Goal: Task Accomplishment & Management: Complete application form

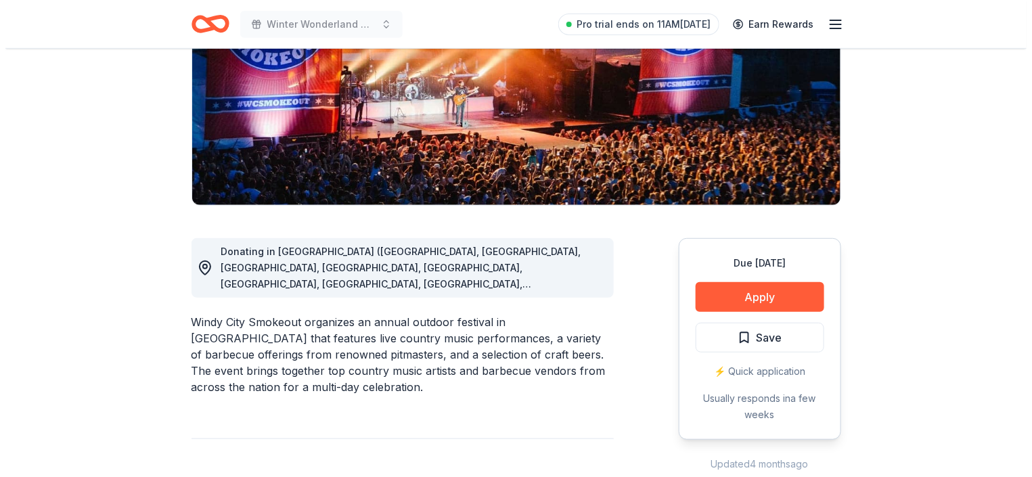
scroll to position [271, 0]
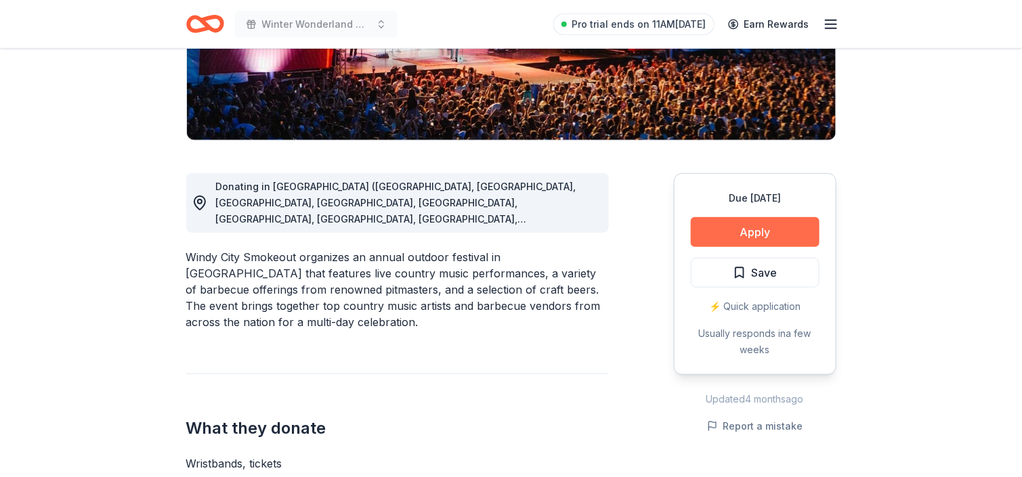
click at [788, 239] on button "Apply" at bounding box center [755, 232] width 129 height 30
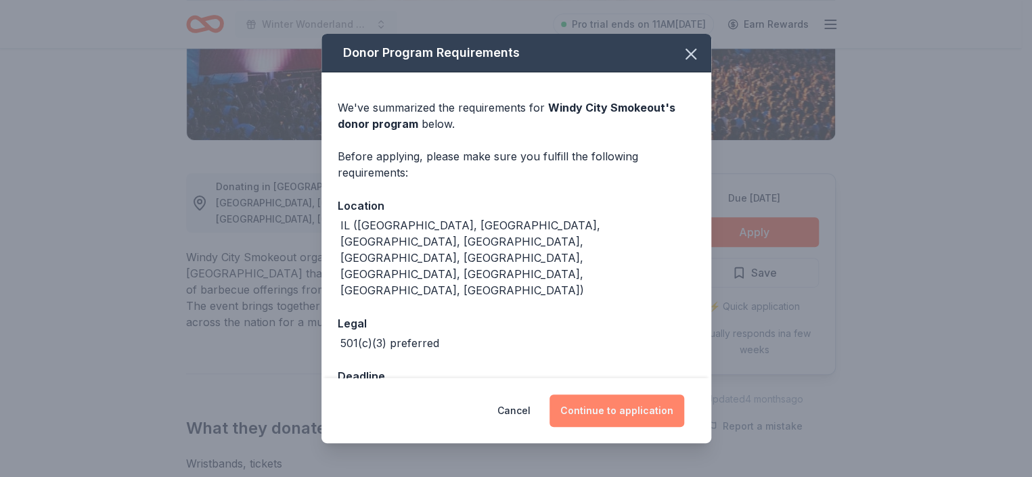
click at [598, 412] on button "Continue to application" at bounding box center [617, 411] width 135 height 32
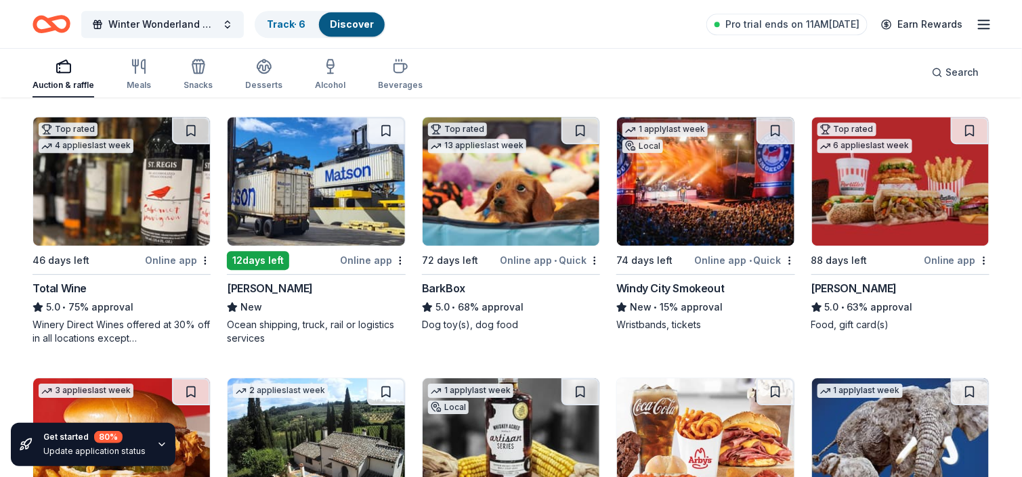
scroll to position [1489, 0]
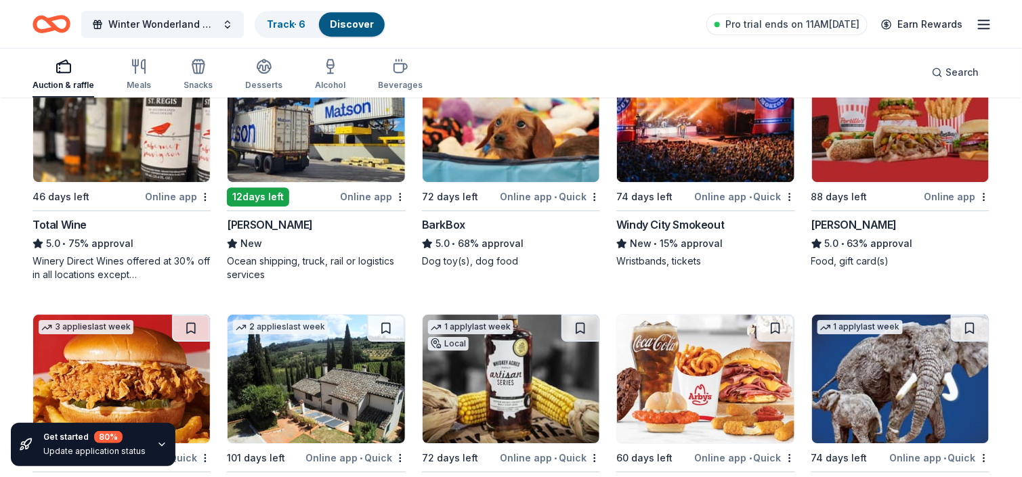
click at [909, 148] on img at bounding box center [900, 117] width 177 height 129
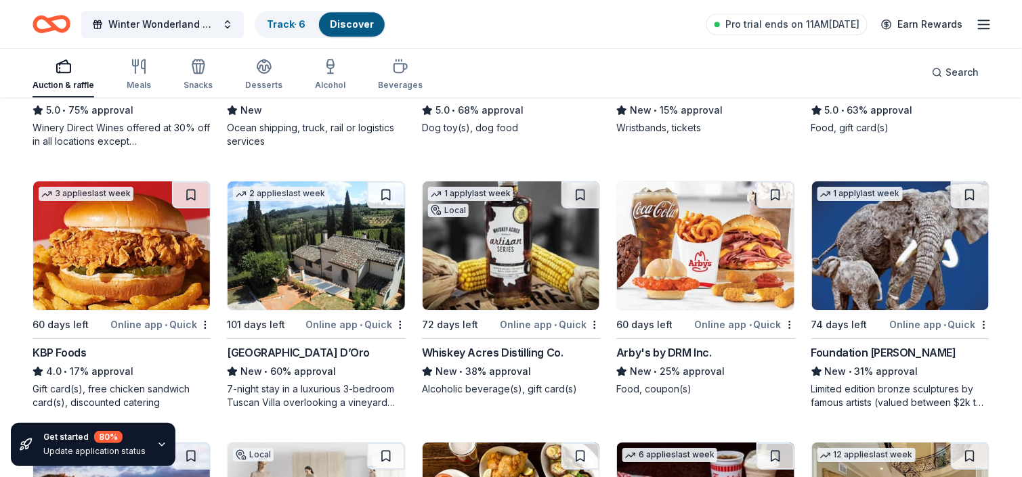
scroll to position [1625, 0]
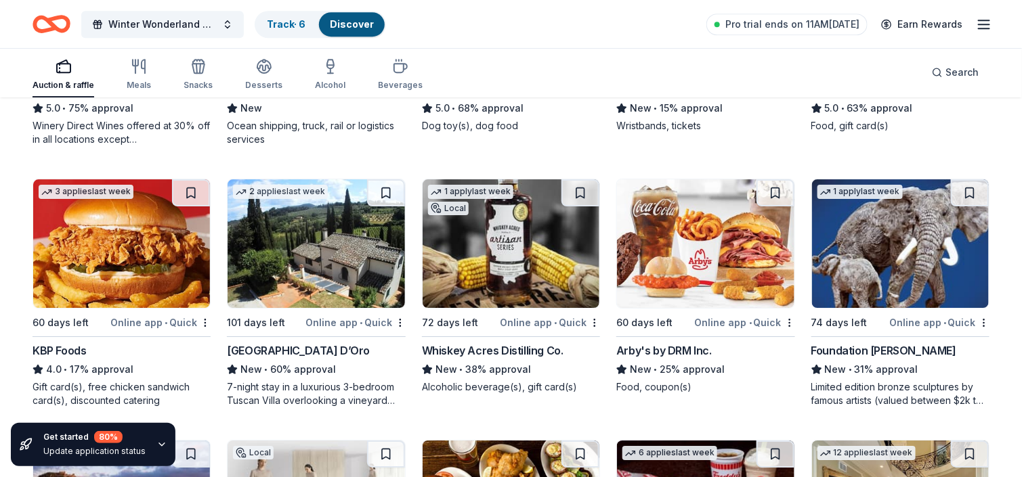
click at [168, 257] on img at bounding box center [121, 243] width 177 height 129
click at [292, 260] on img at bounding box center [315, 243] width 177 height 129
click at [493, 274] on img at bounding box center [510, 243] width 177 height 129
click at [684, 246] on img at bounding box center [705, 243] width 177 height 129
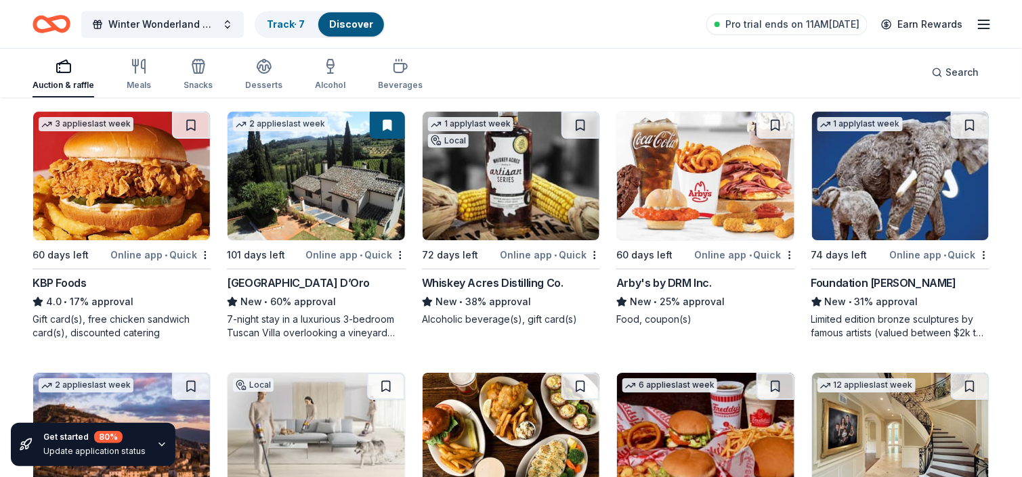
click at [850, 171] on img at bounding box center [900, 176] width 177 height 129
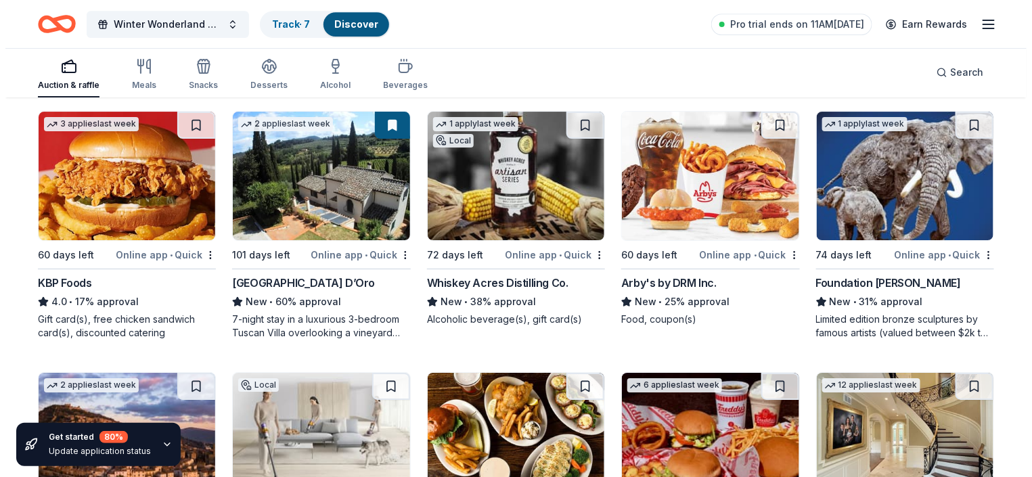
scroll to position [1422, 0]
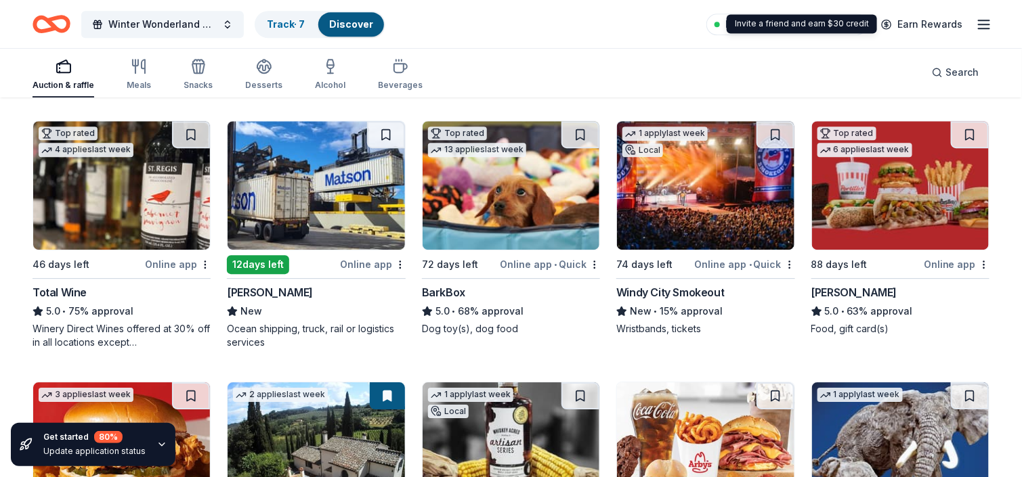
click at [979, 24] on icon "button" at bounding box center [984, 24] width 16 height 16
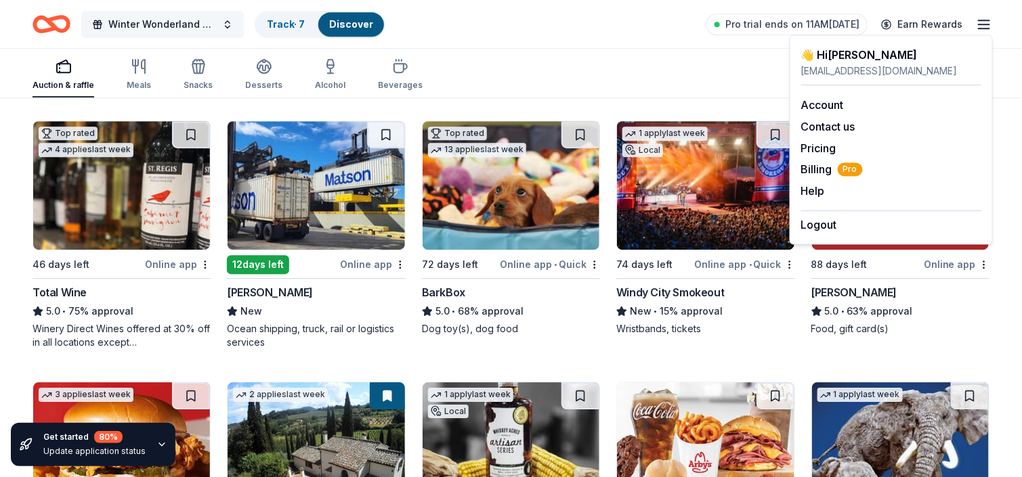
click at [165, 23] on span "Winter Wonderland Gala 2026" at bounding box center [162, 24] width 108 height 16
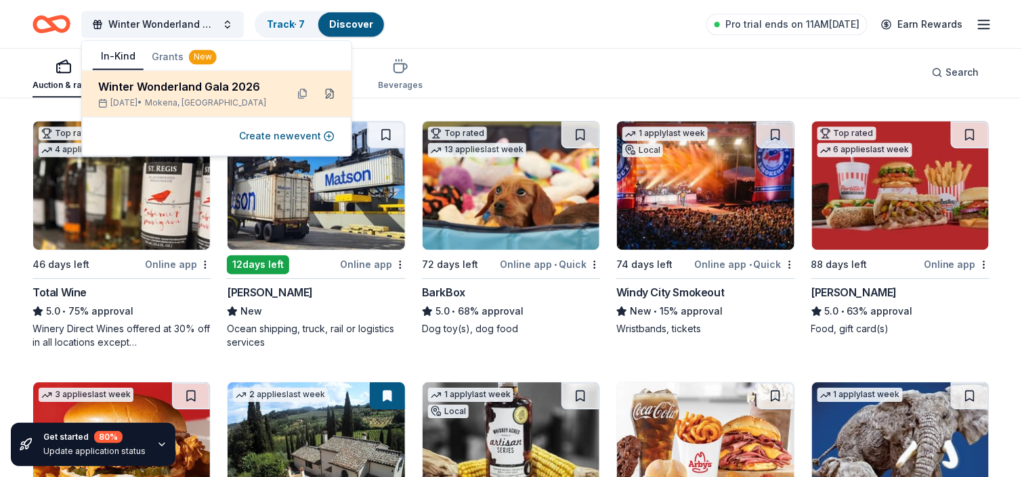
click at [326, 95] on button at bounding box center [330, 94] width 22 height 22
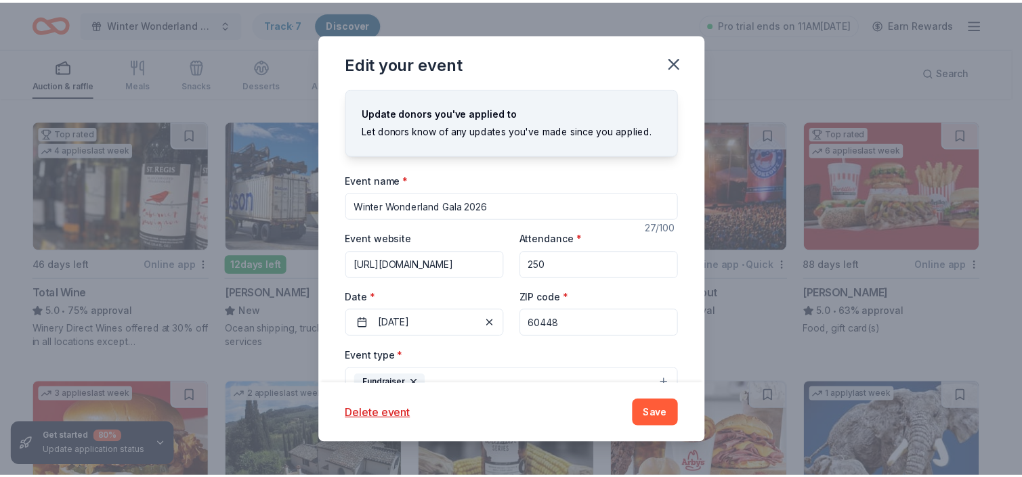
scroll to position [68, 0]
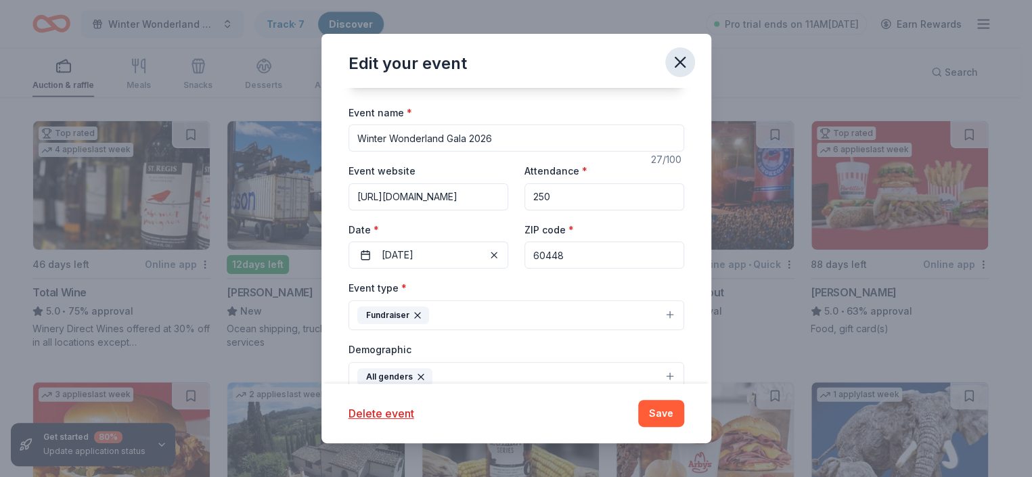
click at [679, 61] on icon "button" at bounding box center [680, 62] width 9 height 9
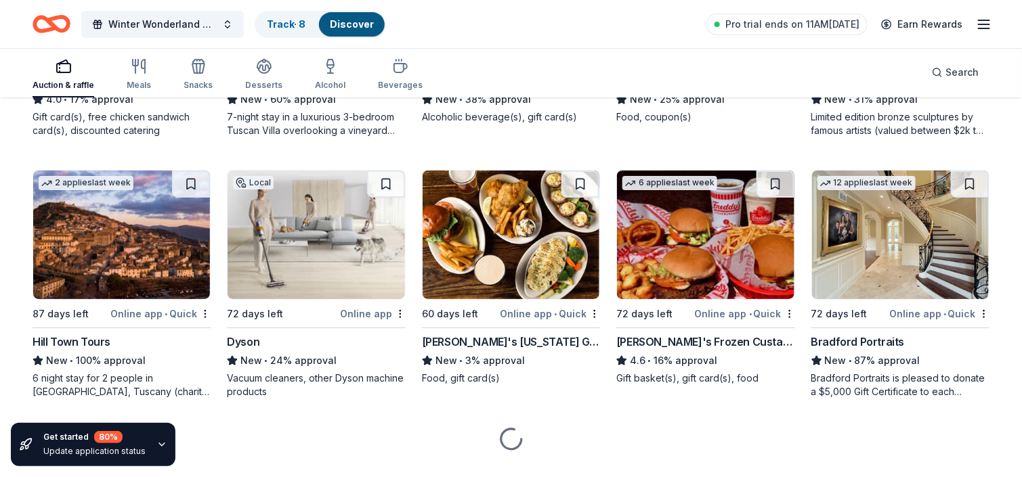
scroll to position [1896, 0]
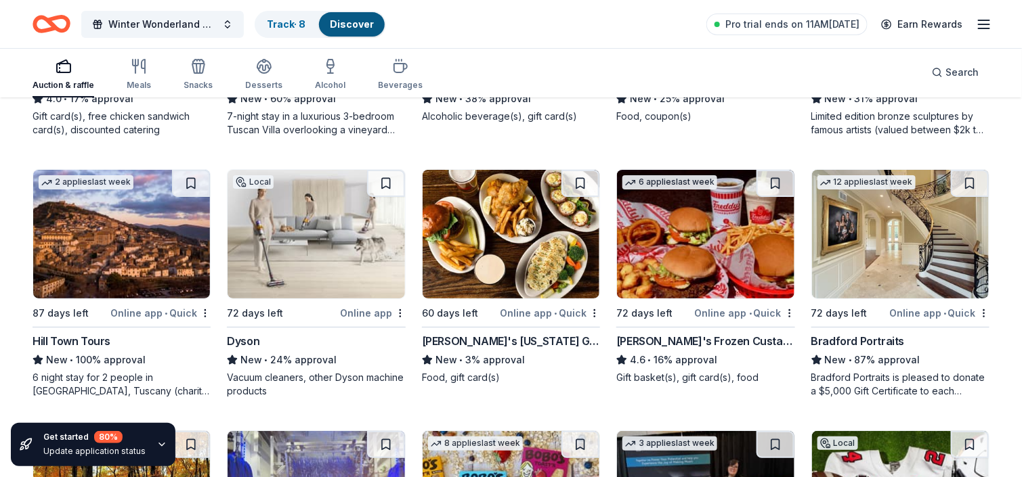
click at [100, 251] on img at bounding box center [121, 234] width 177 height 129
click at [341, 244] on img at bounding box center [315, 234] width 177 height 129
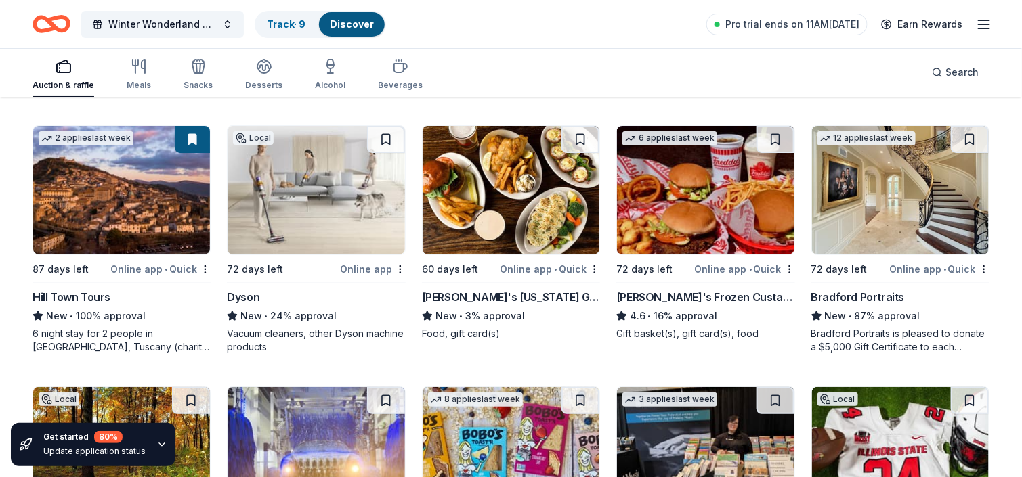
scroll to position [1963, 0]
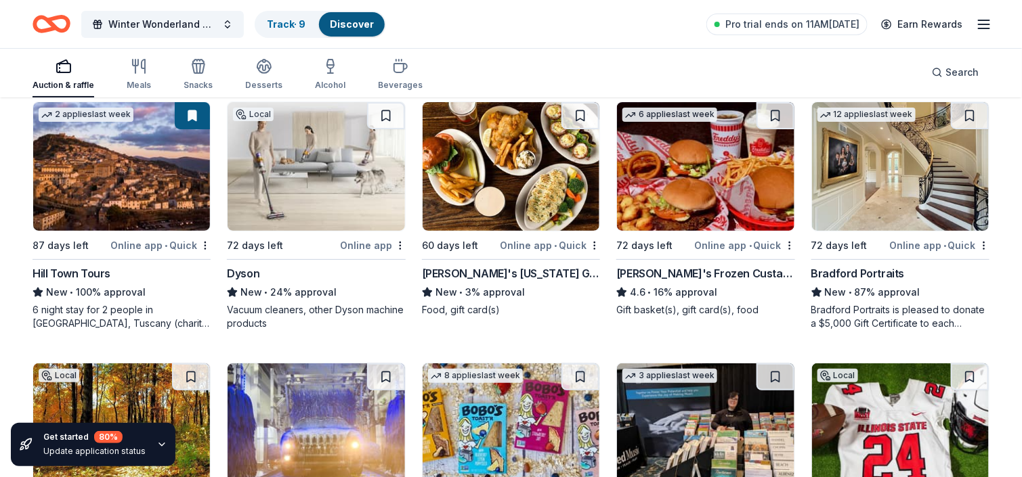
click at [544, 160] on img at bounding box center [510, 166] width 177 height 129
click at [673, 175] on img at bounding box center [705, 166] width 177 height 129
click at [921, 183] on img at bounding box center [900, 166] width 177 height 129
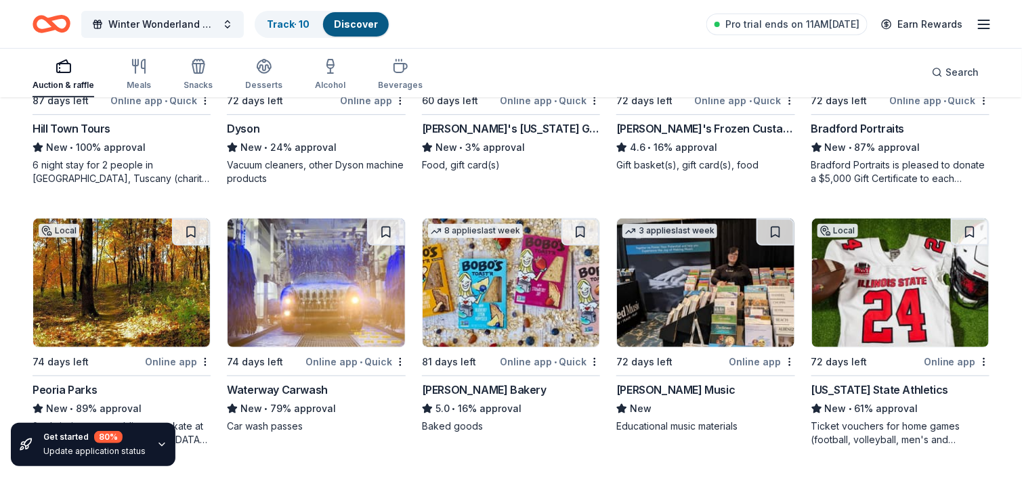
scroll to position [2166, 0]
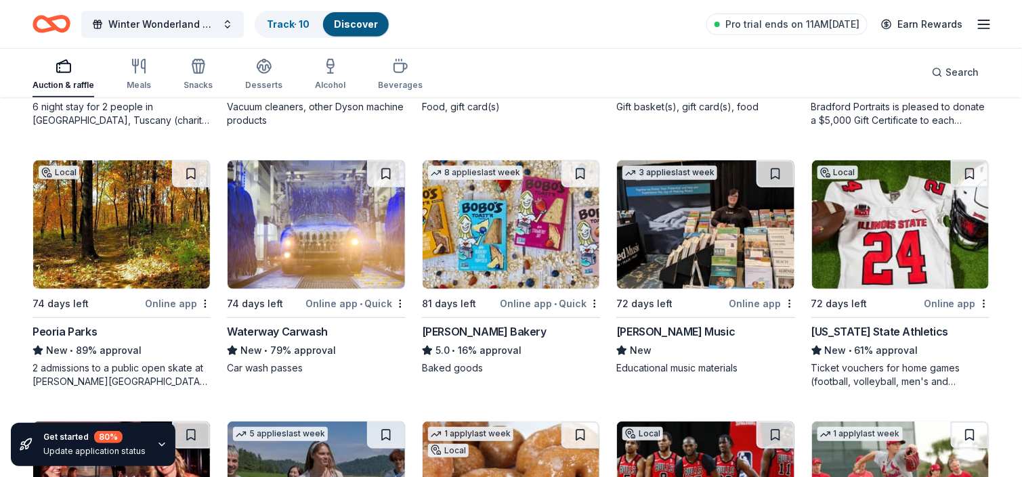
click at [140, 255] on img at bounding box center [121, 224] width 177 height 129
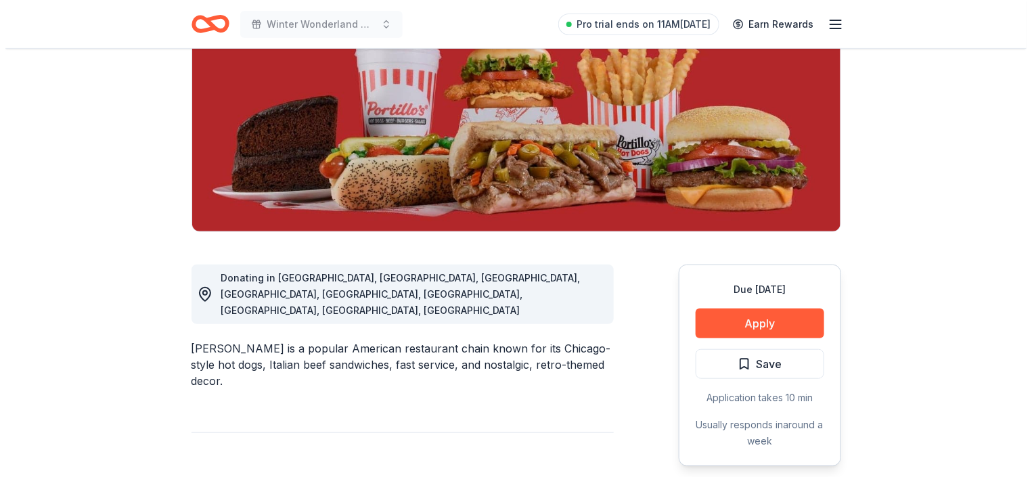
scroll to position [203, 0]
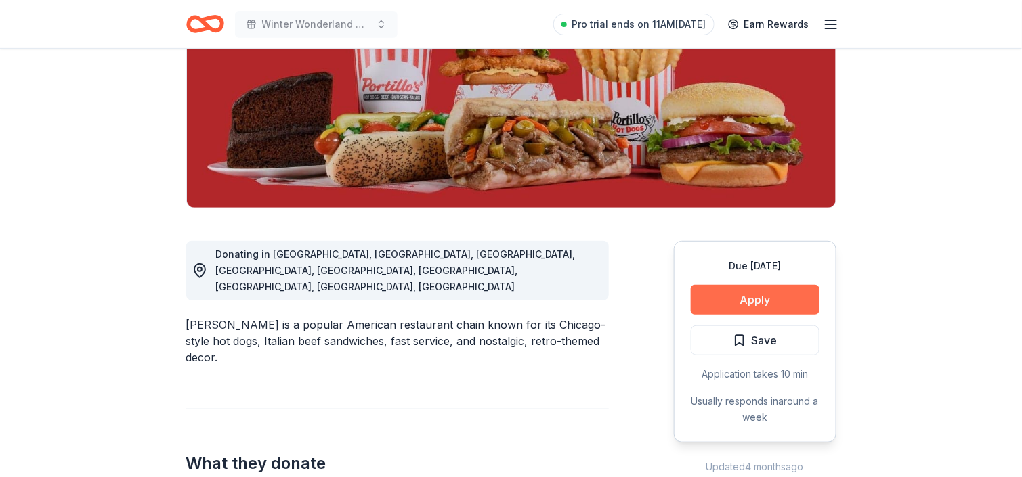
click at [771, 302] on button "Apply" at bounding box center [755, 300] width 129 height 30
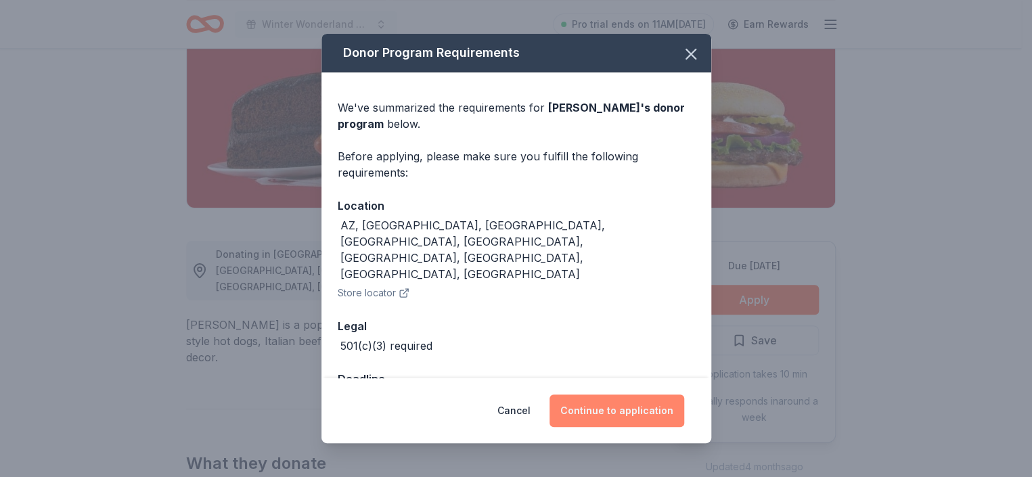
click at [627, 412] on button "Continue to application" at bounding box center [617, 411] width 135 height 32
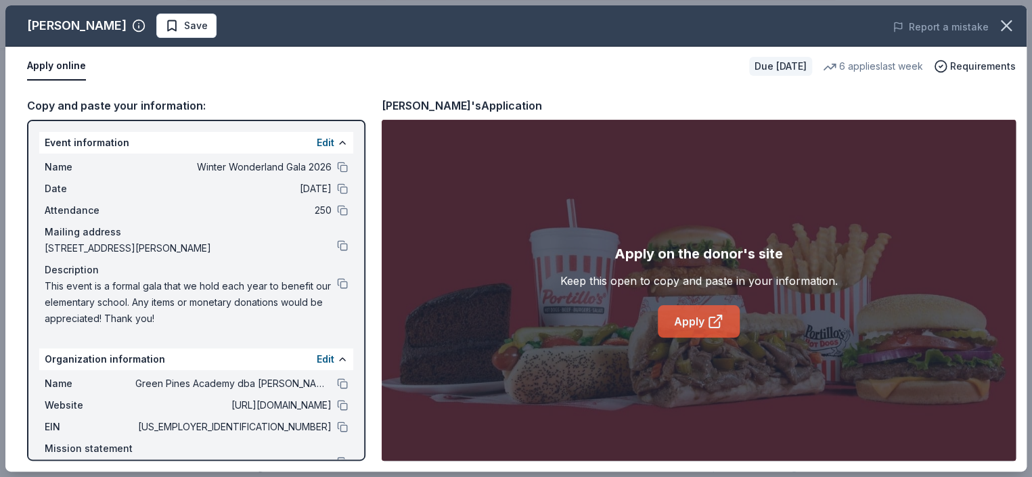
click at [712, 318] on icon at bounding box center [715, 323] width 10 height 10
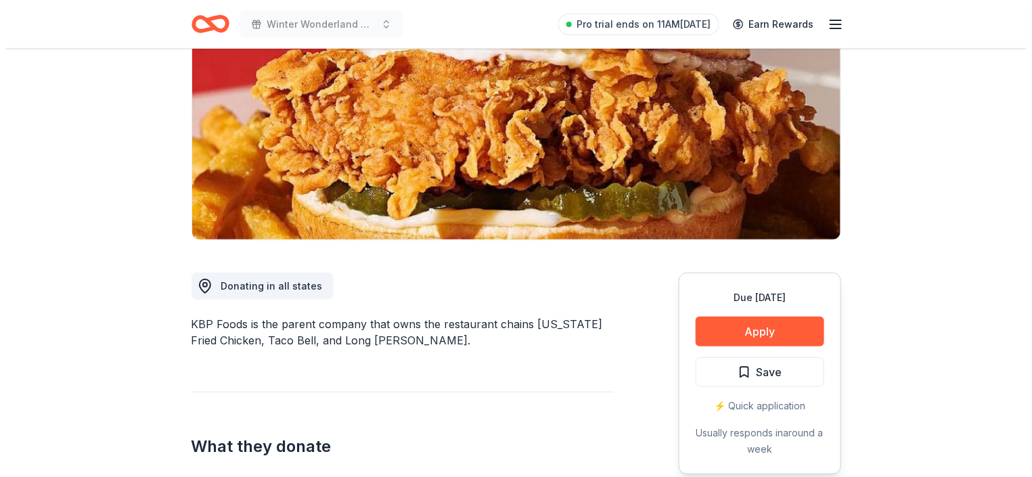
scroll to position [203, 0]
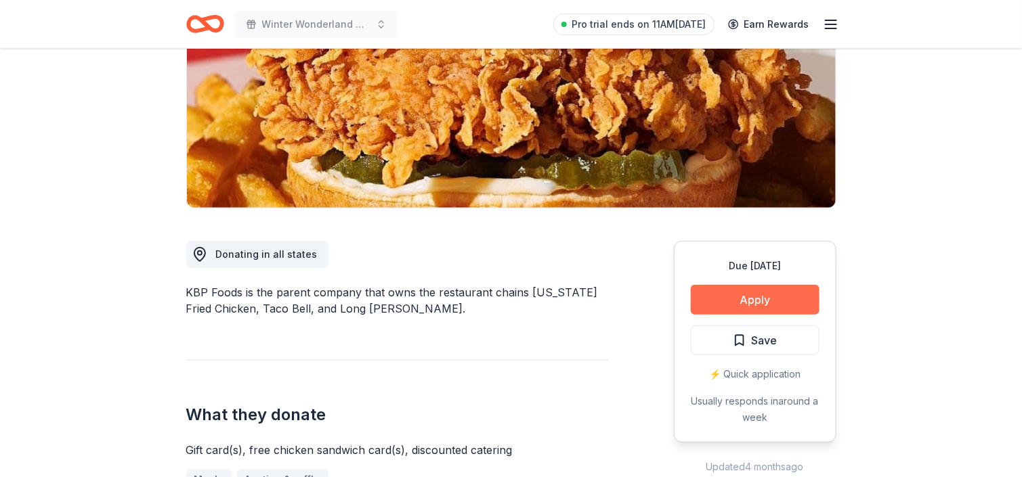
click at [756, 298] on button "Apply" at bounding box center [755, 300] width 129 height 30
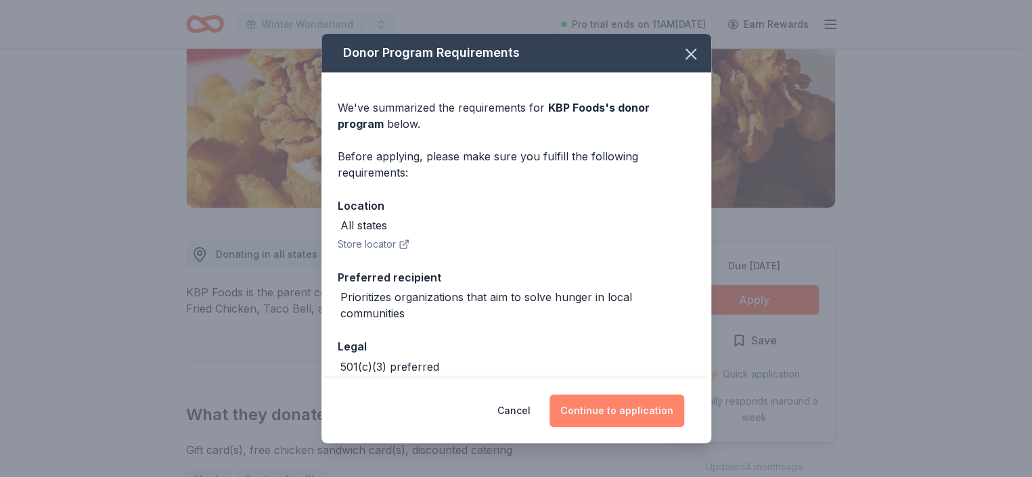
click at [607, 410] on button "Continue to application" at bounding box center [617, 411] width 135 height 32
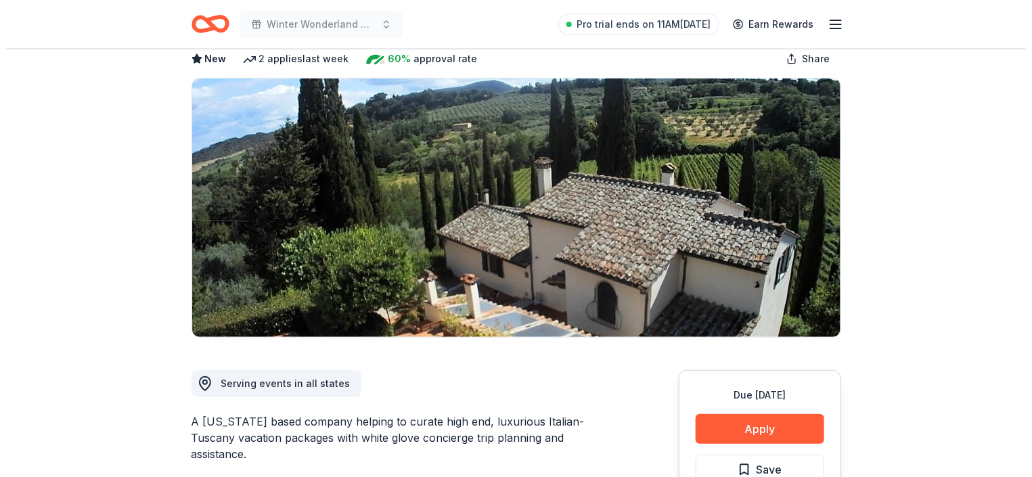
scroll to position [203, 0]
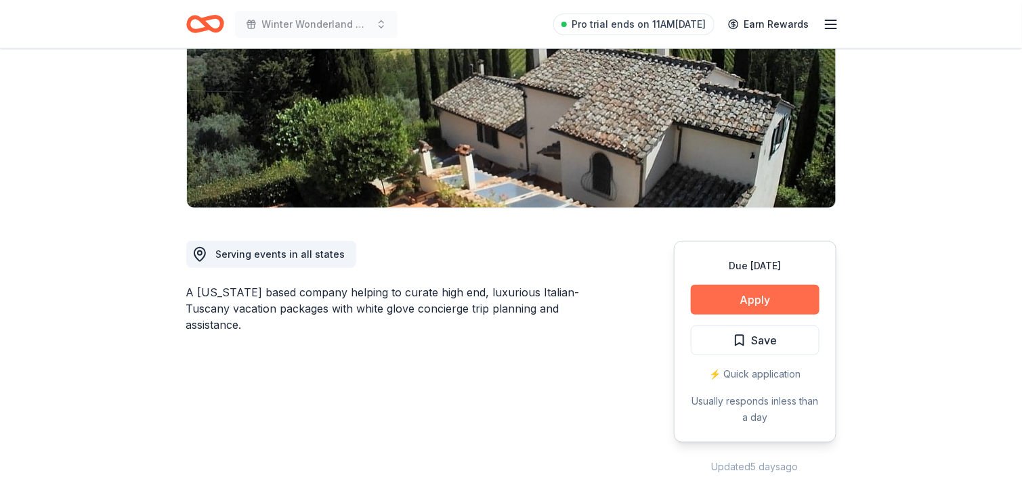
click at [781, 306] on button "Apply" at bounding box center [755, 300] width 129 height 30
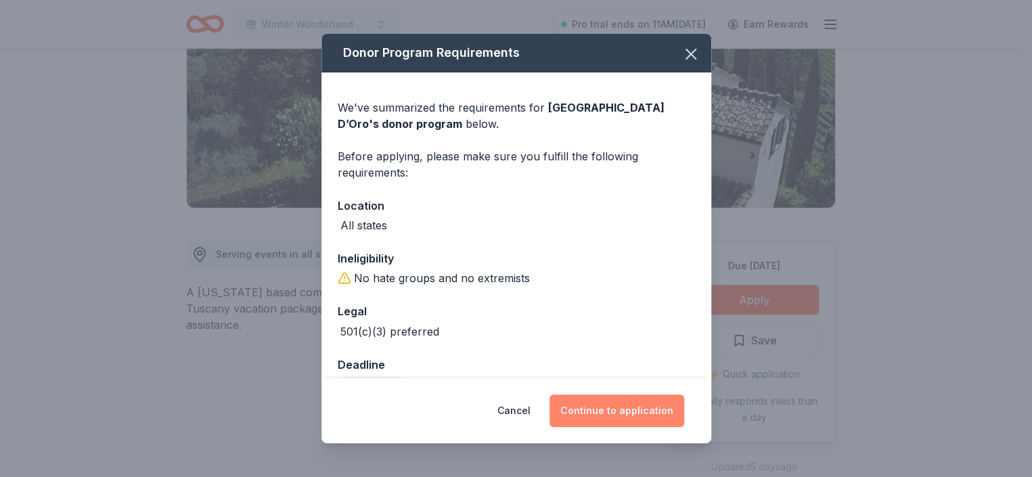
click at [603, 414] on button "Continue to application" at bounding box center [617, 411] width 135 height 32
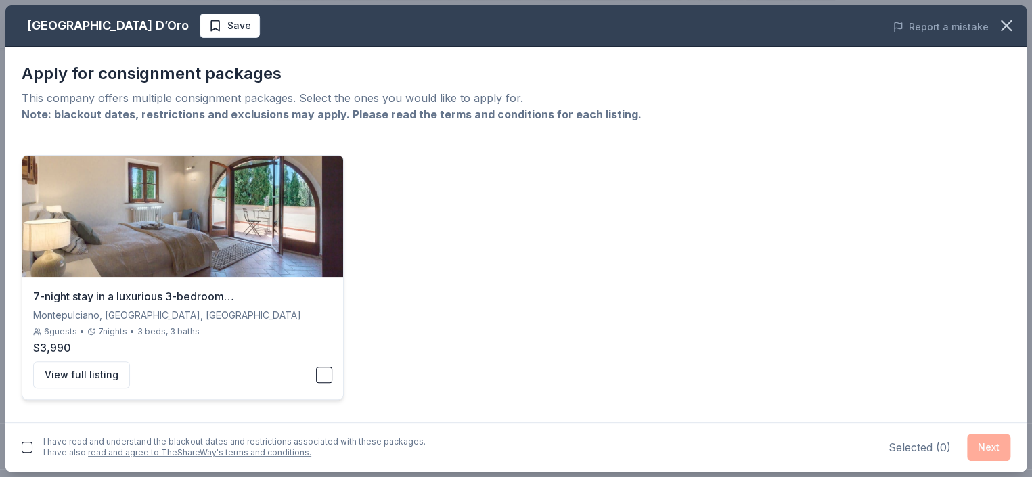
click at [320, 374] on button "button" at bounding box center [324, 375] width 16 height 16
click at [986, 452] on button "Next" at bounding box center [988, 447] width 43 height 27
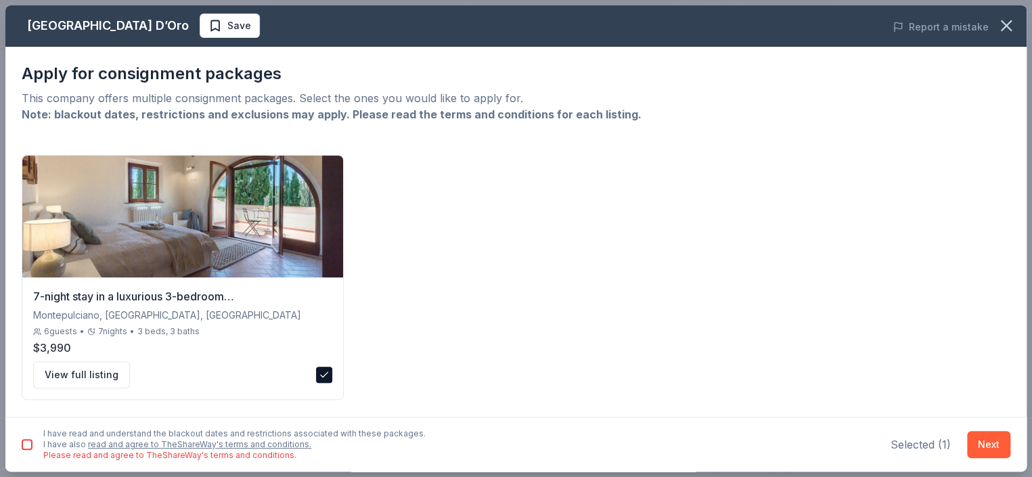
click at [28, 447] on button "button" at bounding box center [27, 444] width 11 height 11
click at [1001, 454] on button "Next" at bounding box center [988, 444] width 43 height 27
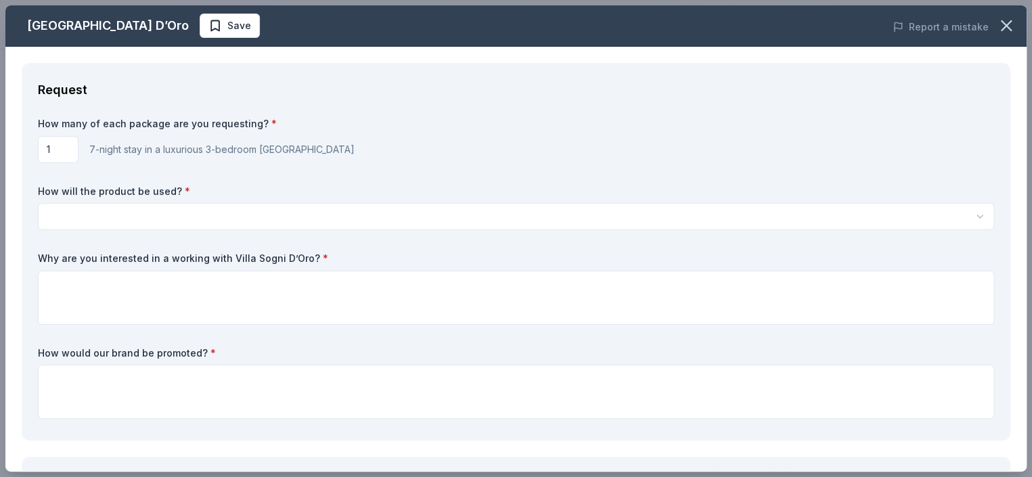
click at [193, 208] on html "Winter Wonderland Gala 2026 Pro trial ends on 11AM, 10/13 Earn Rewards Due in 1…" at bounding box center [516, 35] width 1032 height 477
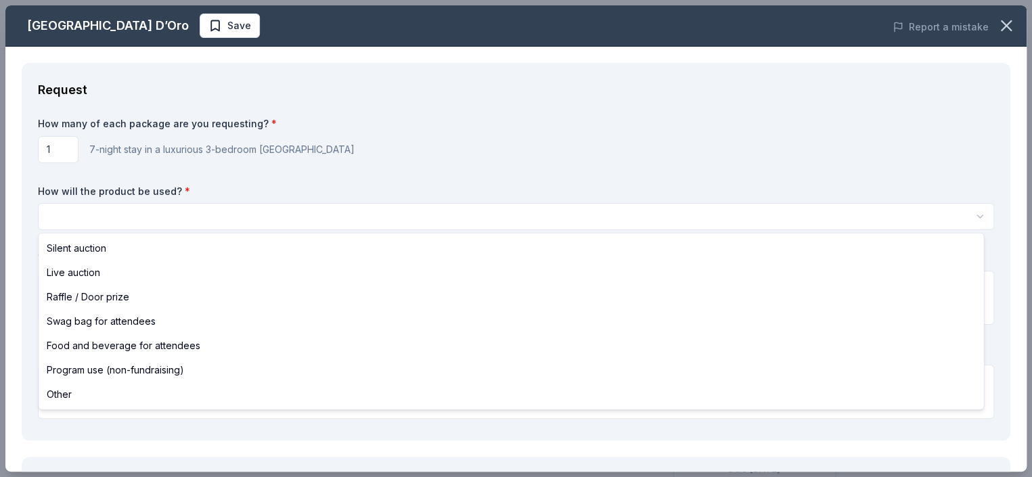
scroll to position [0, 0]
select select "liveAuction"
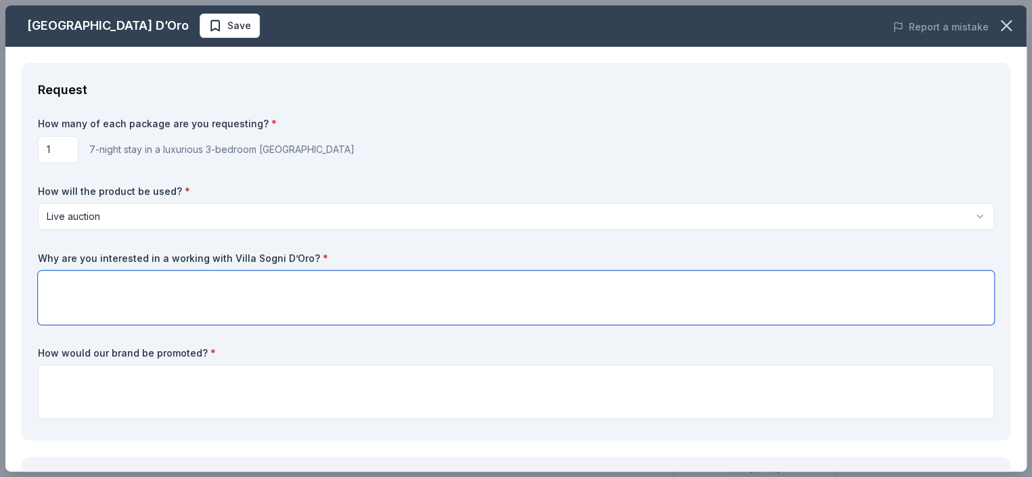
click at [94, 279] on textarea at bounding box center [516, 298] width 957 height 54
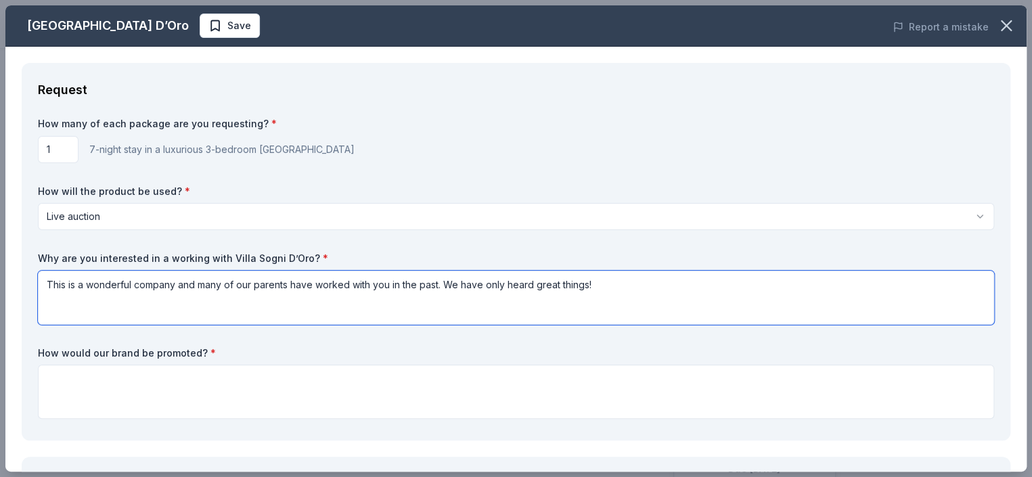
type textarea "This is a wonderful company and many of our parents have worked with you in the…"
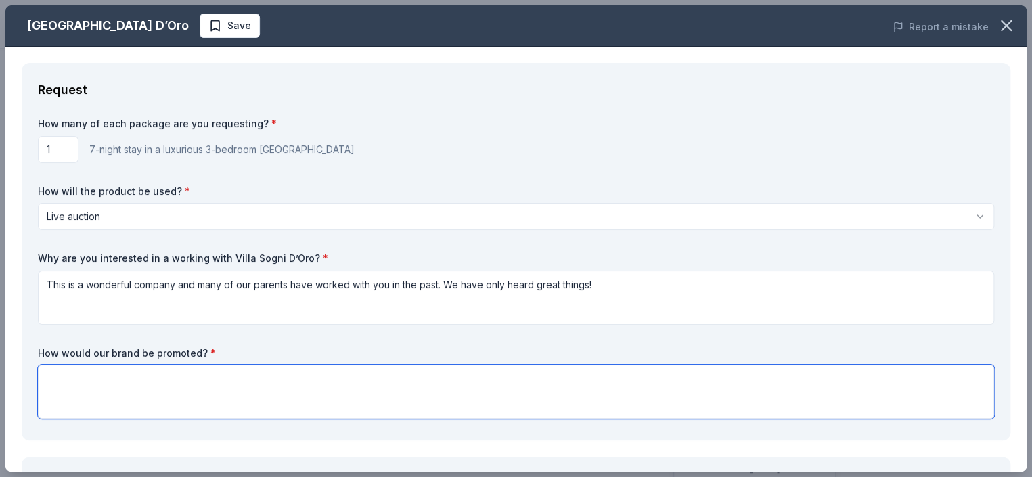
click at [152, 393] on textarea at bounding box center [516, 392] width 957 height 54
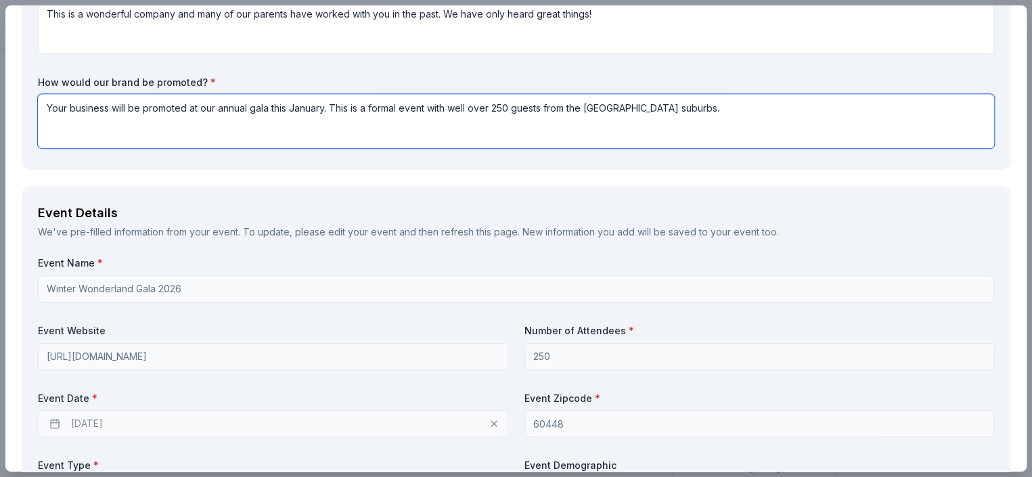
scroll to position [406, 0]
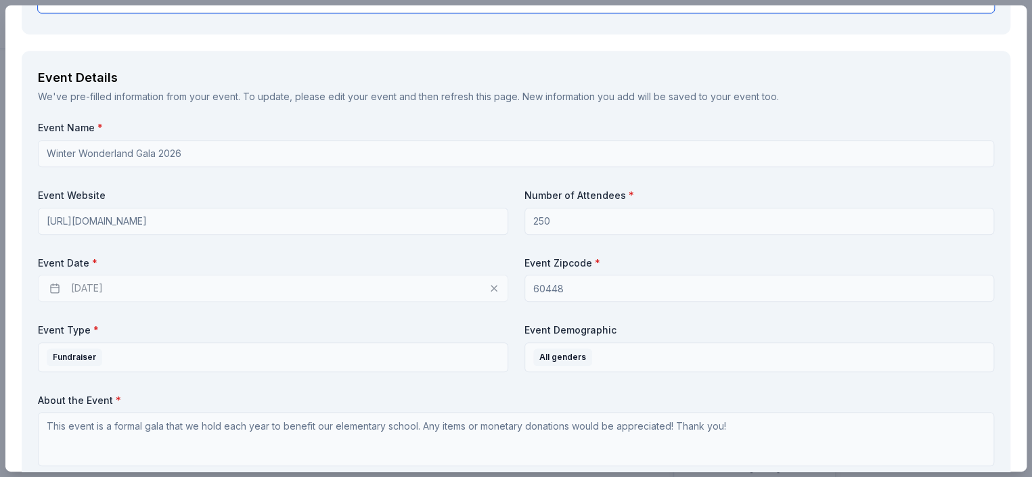
type textarea "Your business will be promoted at our annual gala this January. This is a forma…"
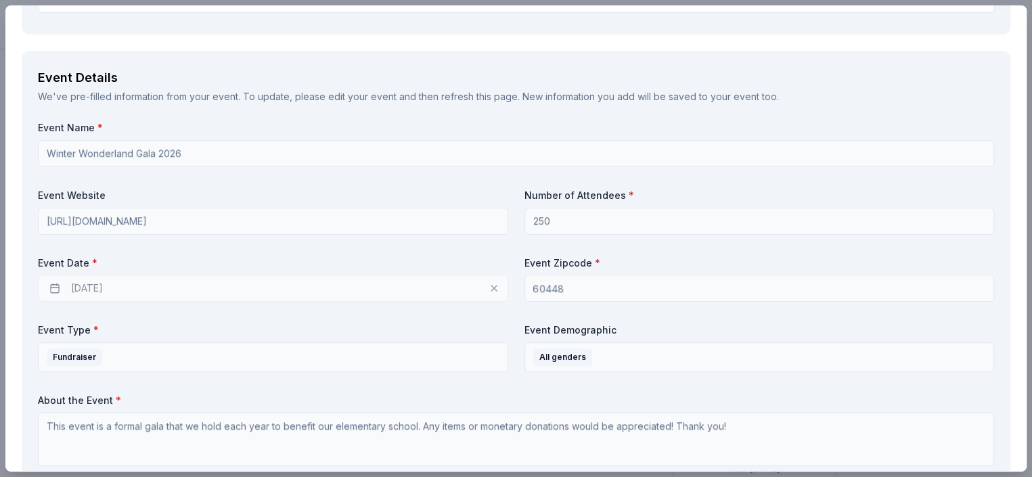
click at [289, 280] on div "01/15/2026" at bounding box center [273, 288] width 471 height 27
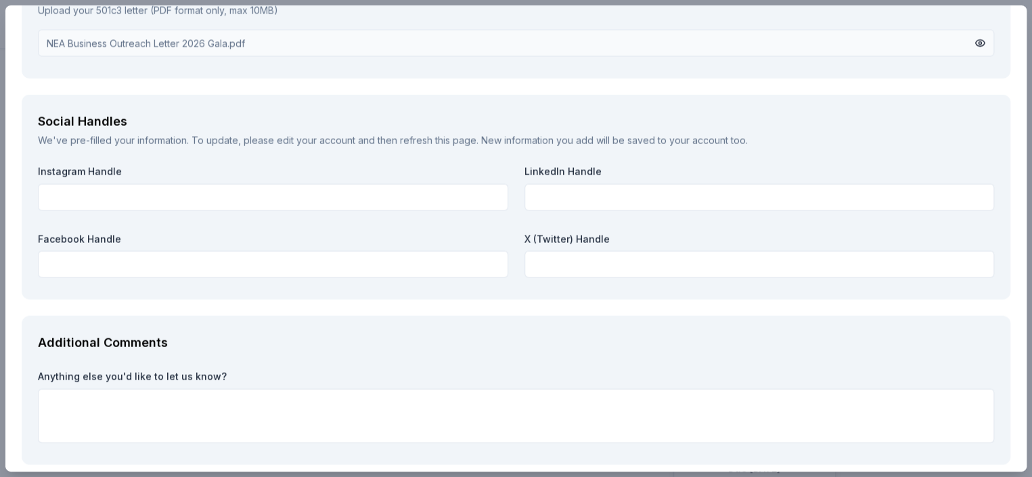
scroll to position [1489, 0]
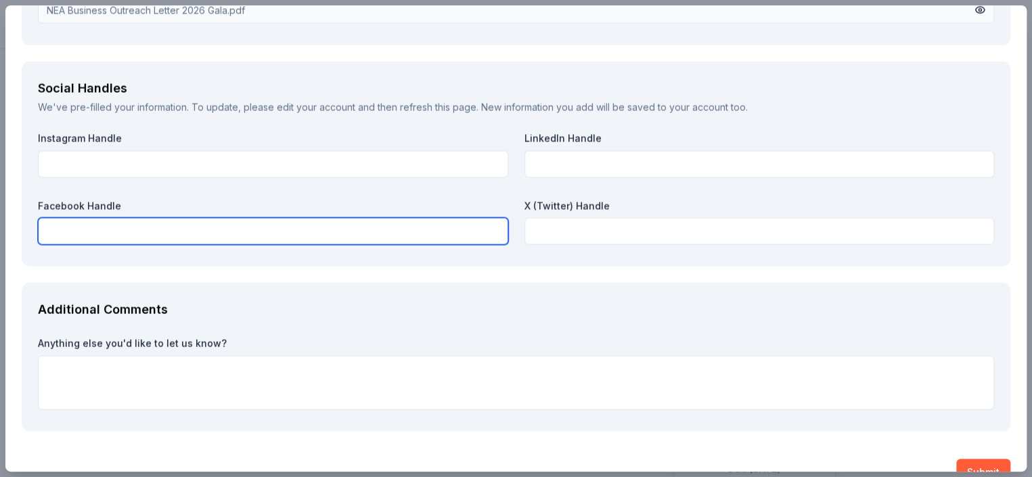
click at [141, 230] on input "text" at bounding box center [273, 231] width 471 height 27
paste input "https://www.facebook.com/noonanacademy/"
type input "https://www.facebook.com/noonanacademy/"
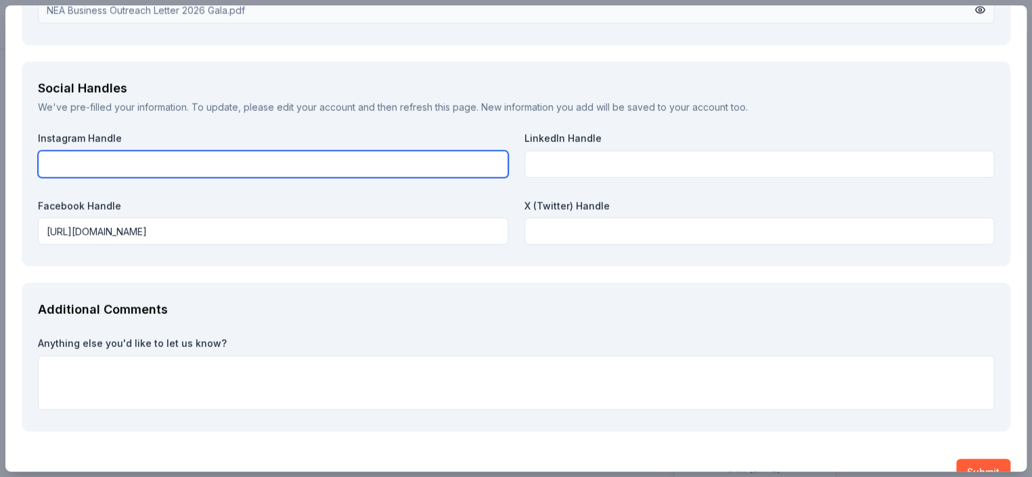
click at [235, 162] on input "text" at bounding box center [273, 164] width 471 height 27
paste input "https://noonanacademy.org/"
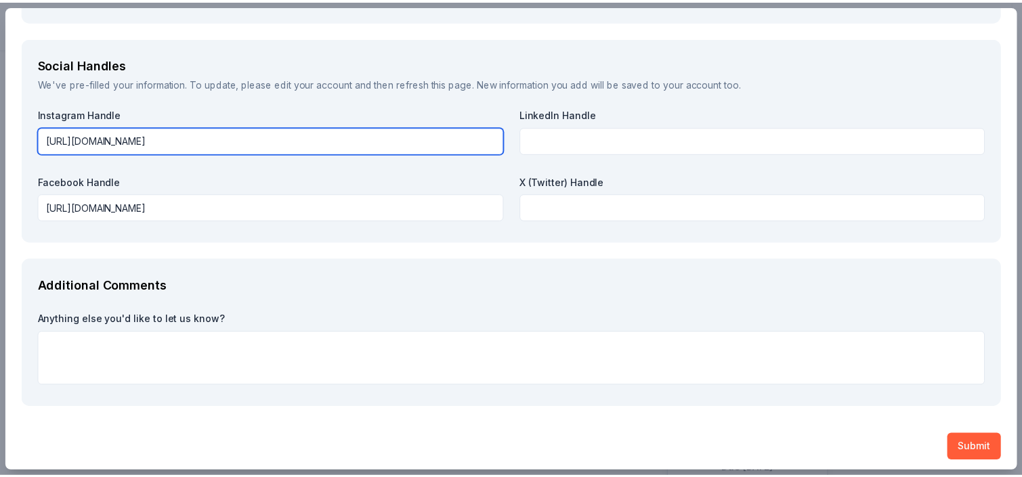
scroll to position [1518, 0]
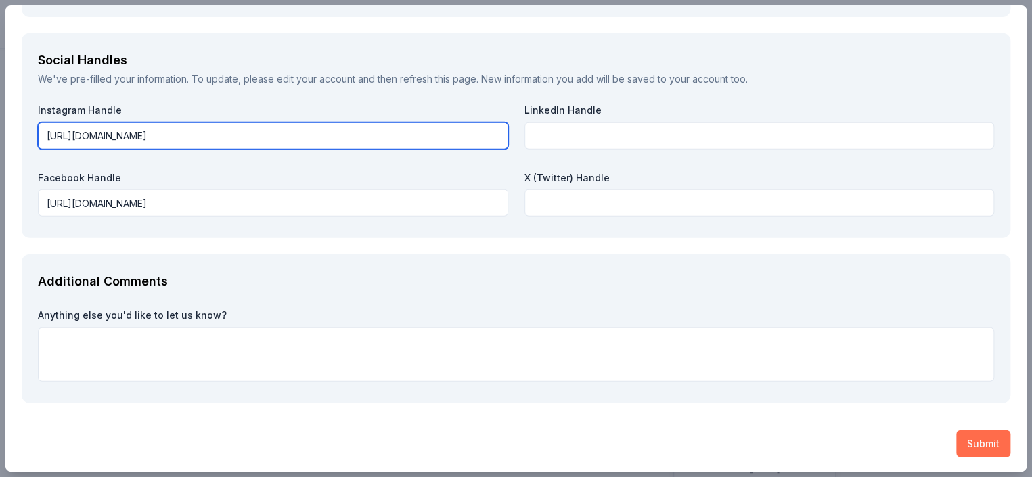
type input "https://noonanacademy.org/"
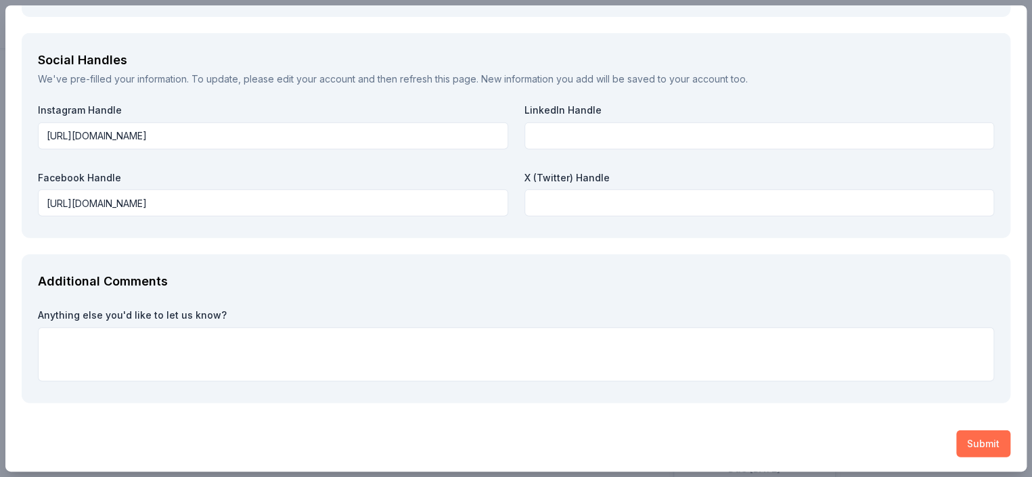
click at [979, 446] on button "Submit" at bounding box center [984, 444] width 54 height 27
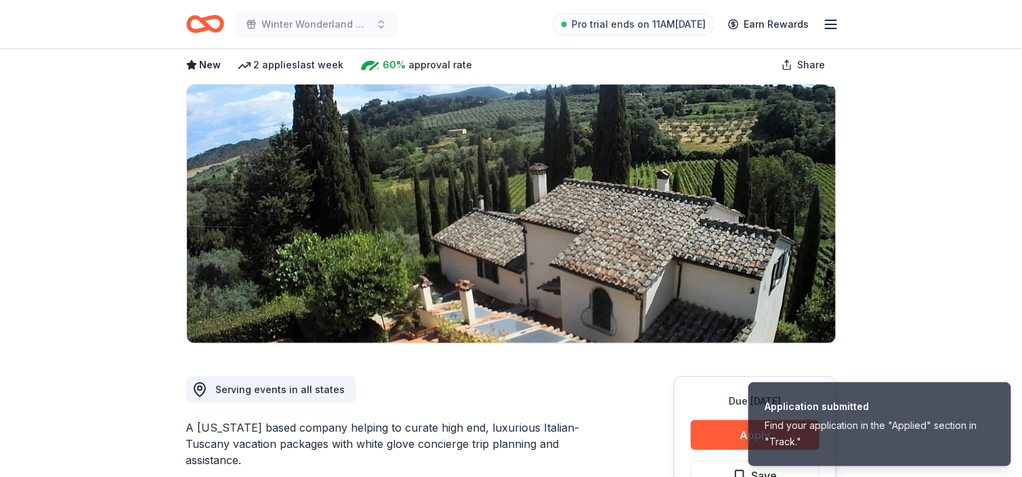
scroll to position [135, 0]
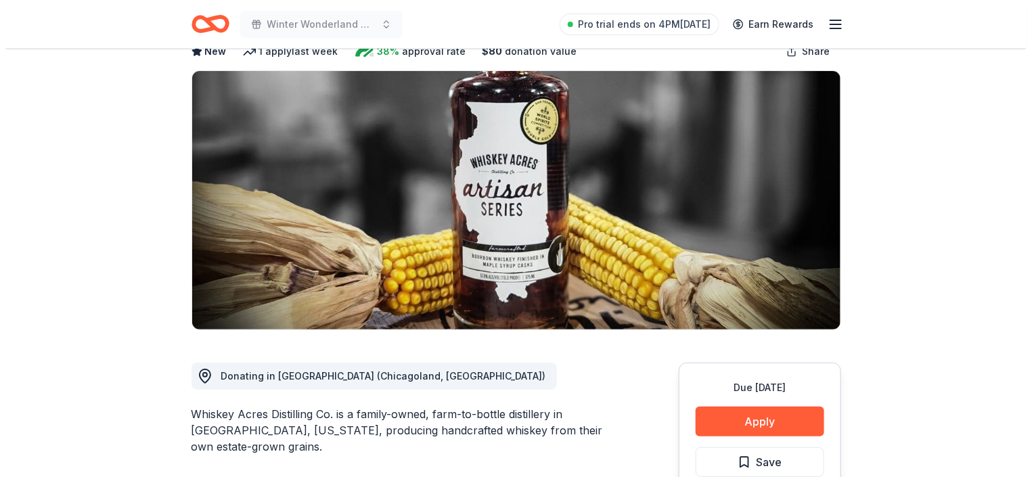
scroll to position [135, 0]
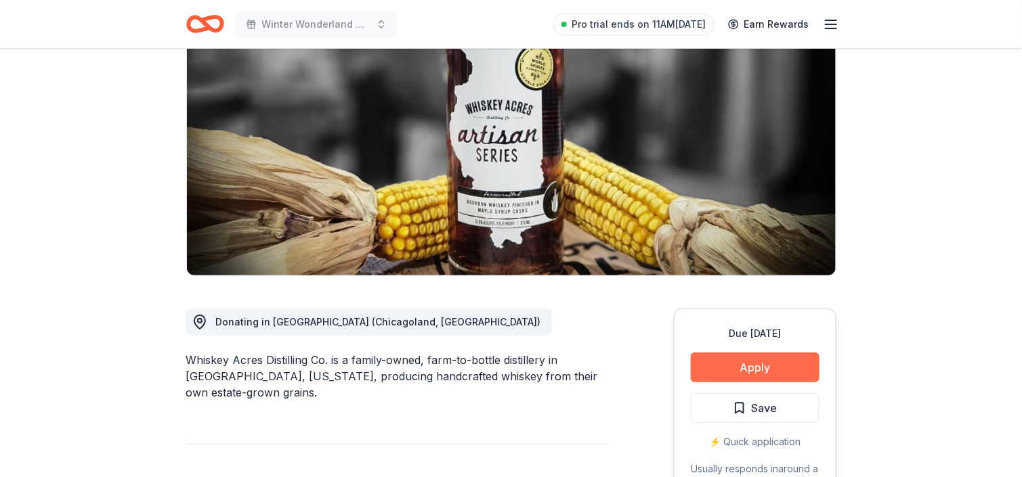
click at [733, 367] on button "Apply" at bounding box center [755, 368] width 129 height 30
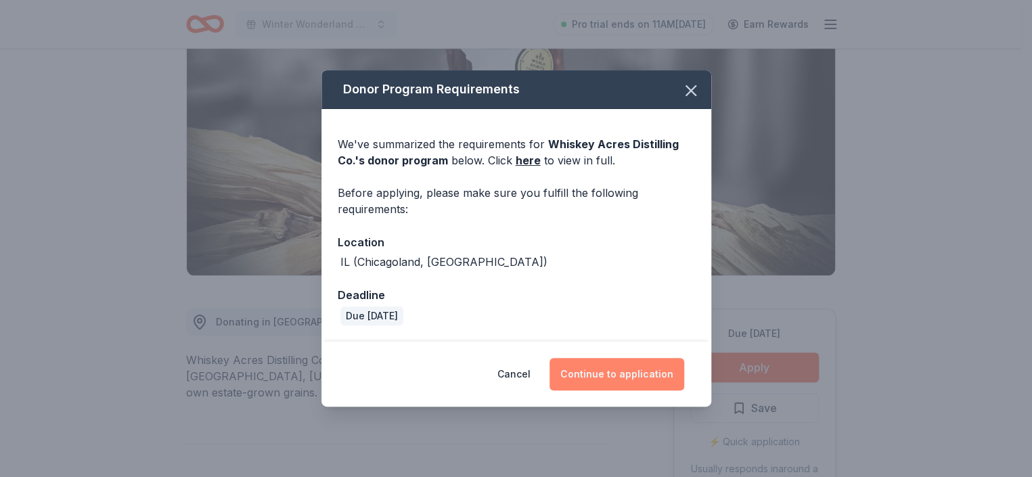
click at [609, 378] on button "Continue to application" at bounding box center [617, 374] width 135 height 32
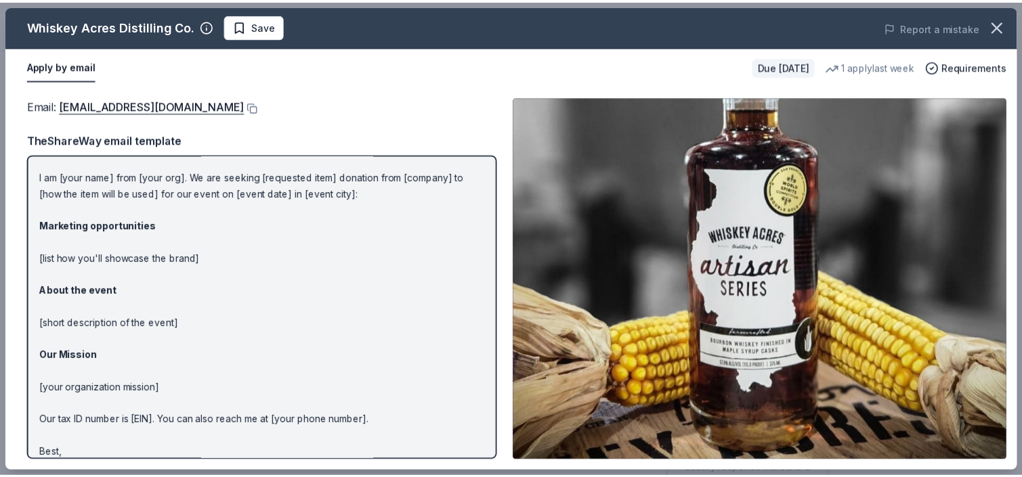
scroll to position [57, 0]
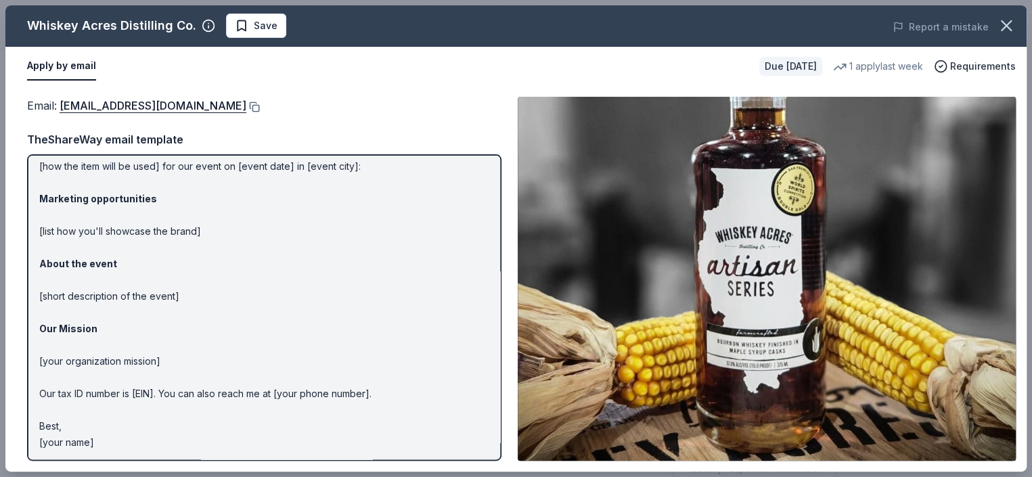
click at [246, 108] on button at bounding box center [253, 107] width 14 height 11
click at [1003, 16] on icon "button" at bounding box center [1006, 25] width 19 height 19
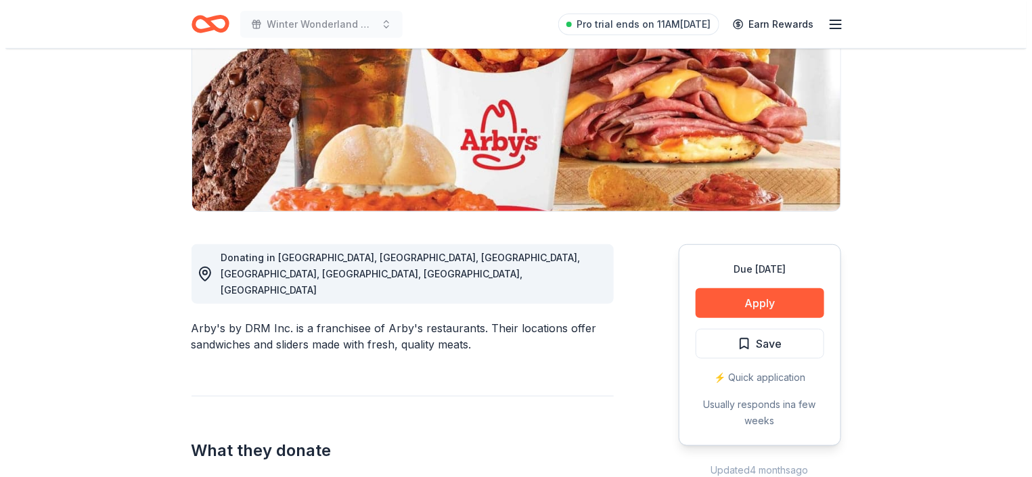
scroll to position [203, 0]
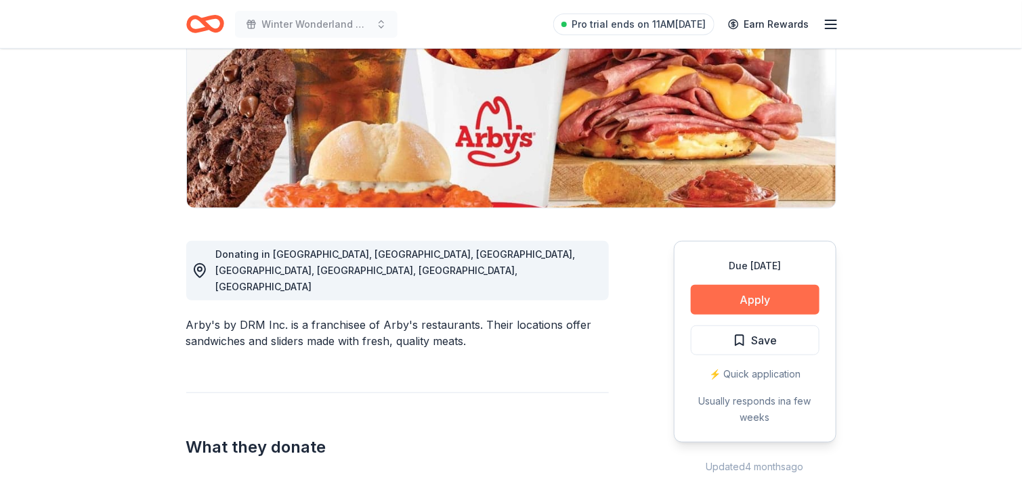
click at [703, 296] on button "Apply" at bounding box center [755, 300] width 129 height 30
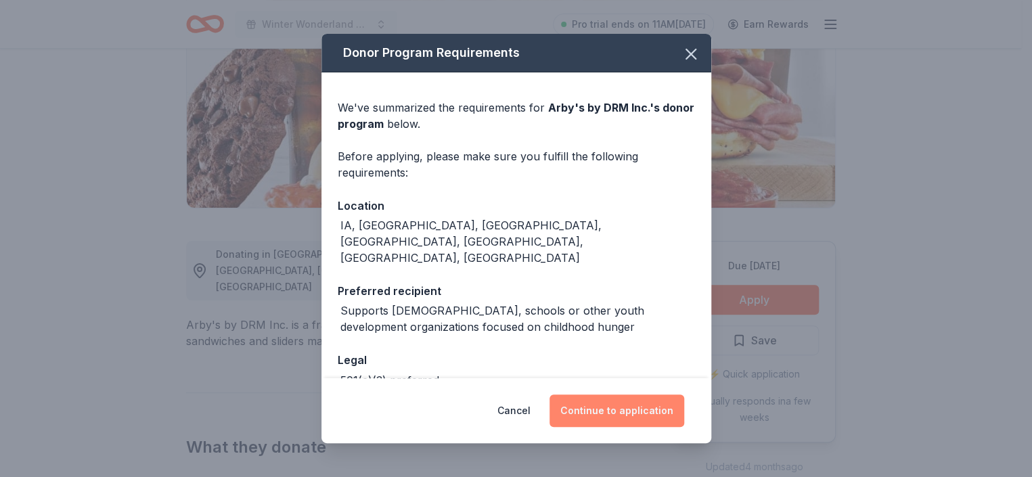
click at [614, 423] on button "Continue to application" at bounding box center [617, 411] width 135 height 32
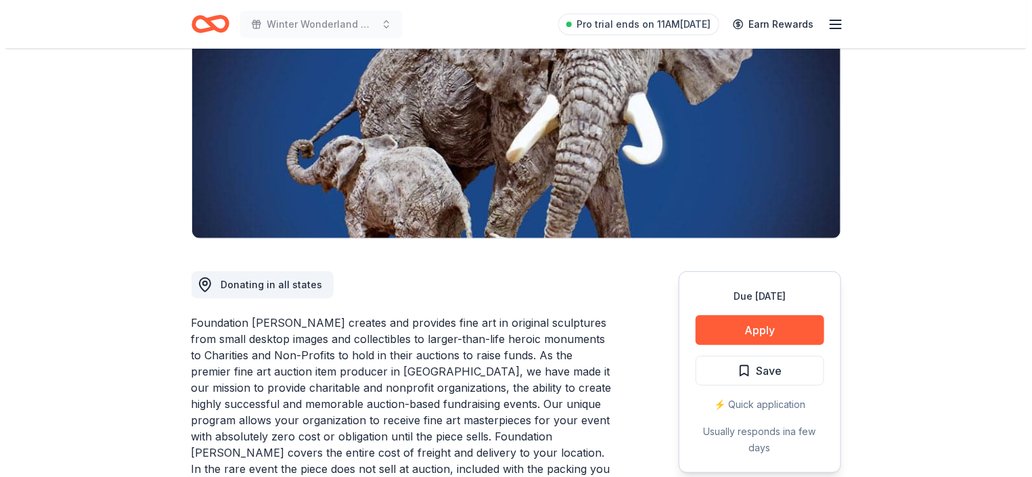
scroll to position [203, 0]
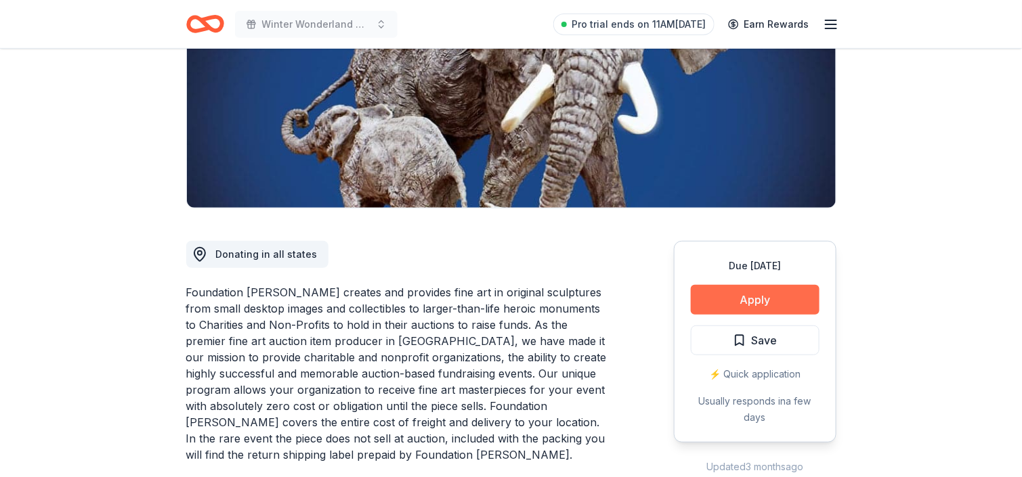
click at [712, 294] on button "Apply" at bounding box center [755, 300] width 129 height 30
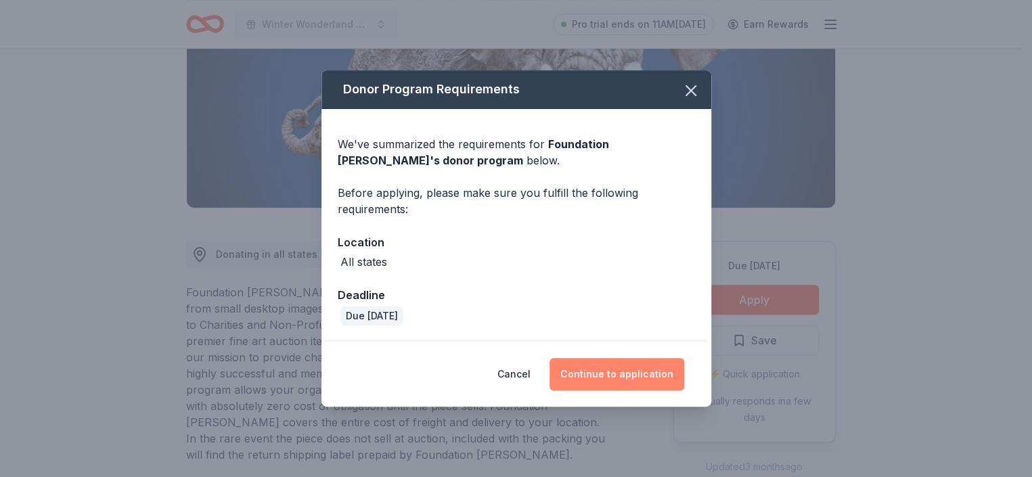
click at [619, 374] on button "Continue to application" at bounding box center [617, 374] width 135 height 32
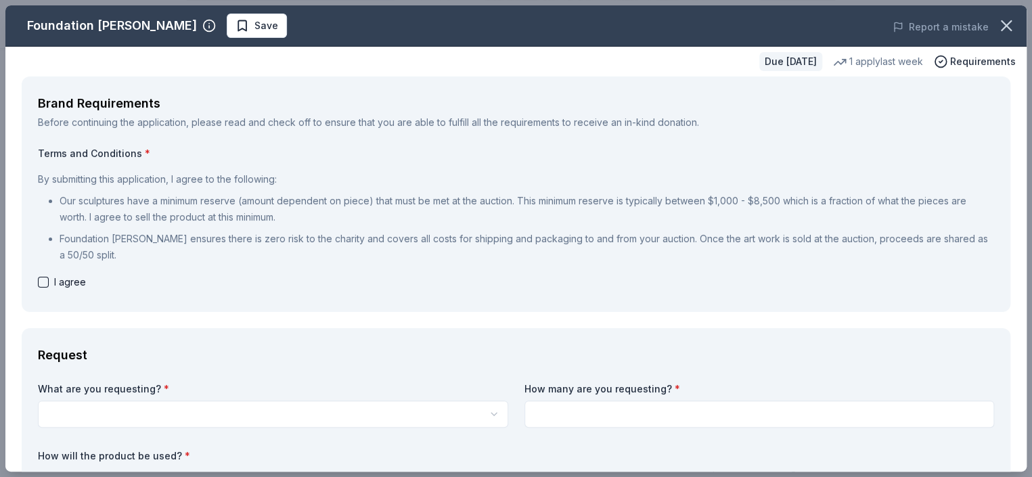
click at [41, 278] on button "button" at bounding box center [43, 282] width 11 height 11
checkbox input "true"
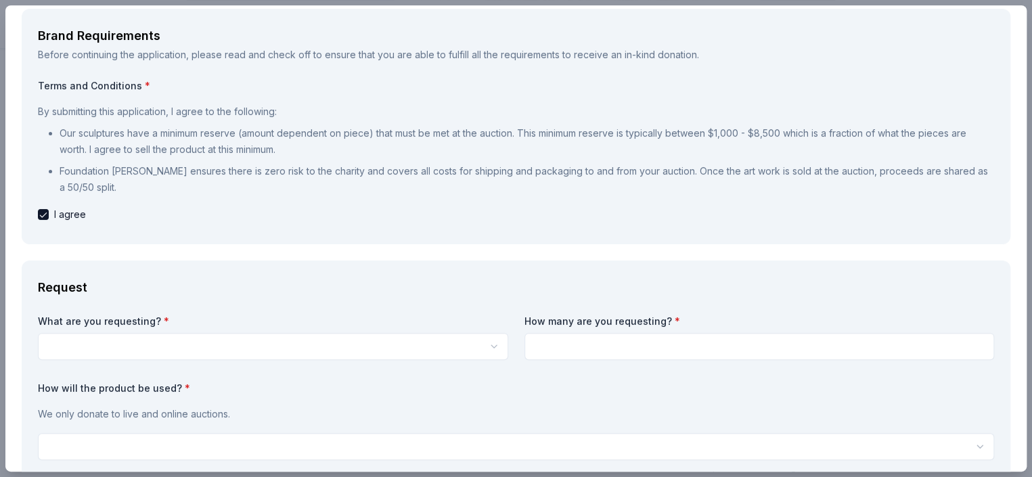
click at [106, 274] on html "Winter Wonderland Gala 2026 Pro trial ends on 11AM[DATE] Earn Rewards Due [DATE…" at bounding box center [516, 35] width 1032 height 477
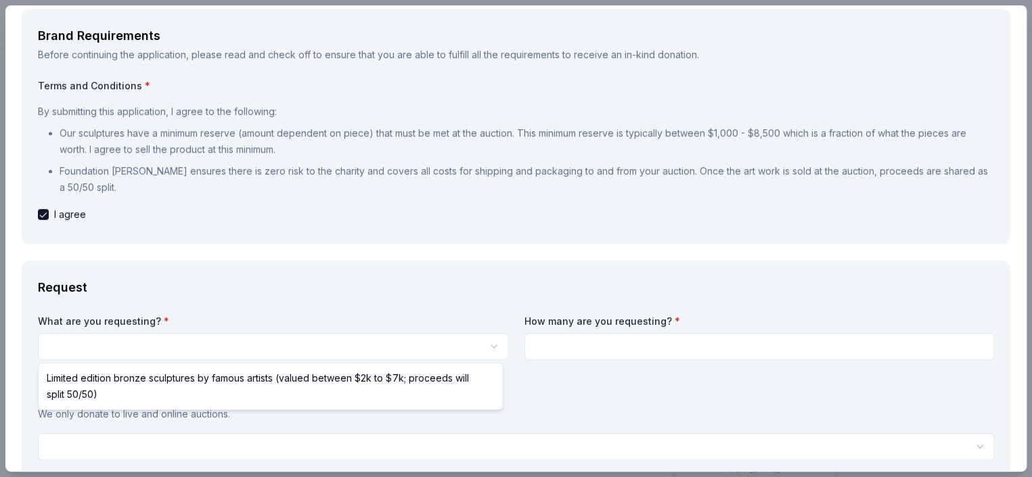
scroll to position [0, 0]
select select "Limited edition bronze sculptures by famous artists (valued between $2k to $7k;…"
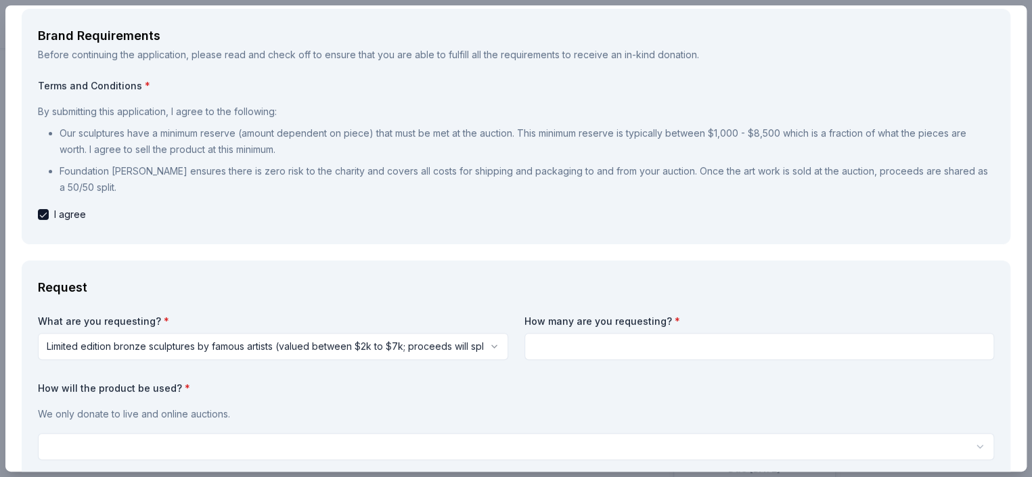
click at [584, 333] on input at bounding box center [760, 346] width 471 height 27
type input "1"
click at [492, 404] on div "We only donate to live and online auctions." at bounding box center [516, 414] width 957 height 27
click at [312, 452] on html "Winter Wonderland Gala 2026 Save Apply Due [DATE] Share Foundation [PERSON_NAME…" at bounding box center [516, 238] width 1032 height 477
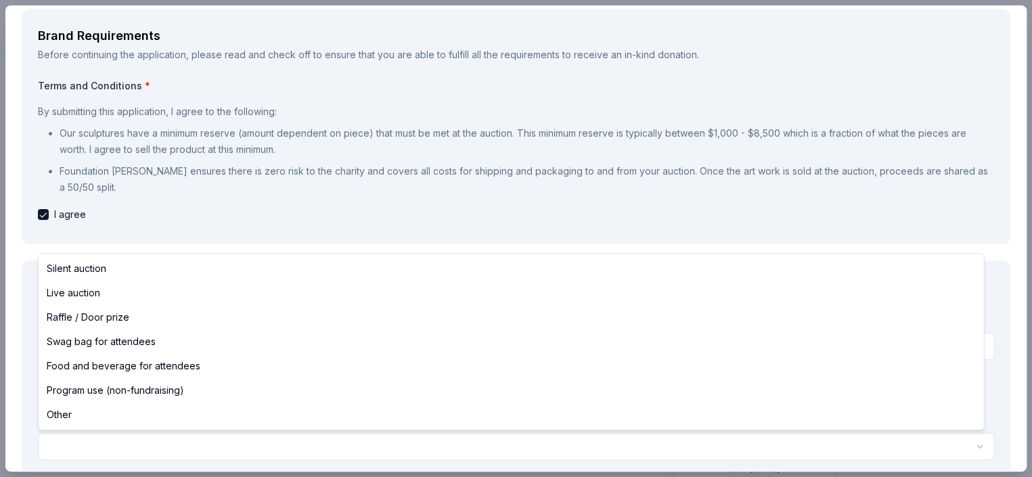
select select "liveAuction"
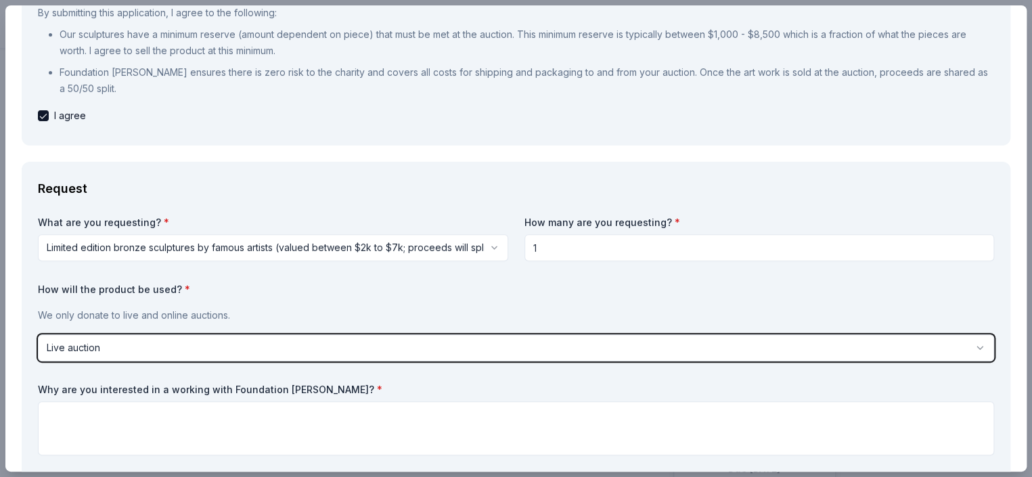
scroll to position [203, 0]
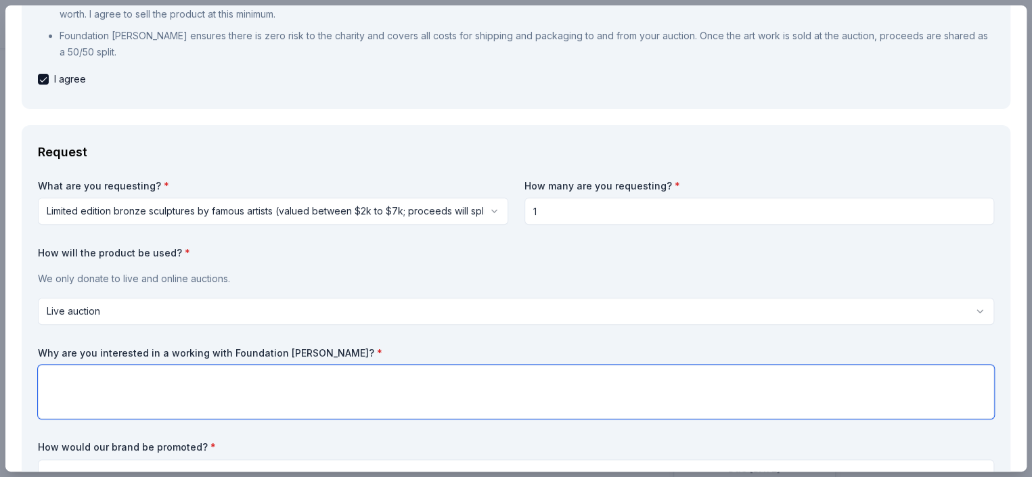
click at [133, 373] on textarea at bounding box center [516, 392] width 957 height 54
click at [232, 376] on textarea "Our elementary school hold art in the higherst of regards" at bounding box center [516, 392] width 957 height 54
click at [309, 375] on textarea "Our elementary school hold art in the highest of regards" at bounding box center [516, 392] width 957 height 54
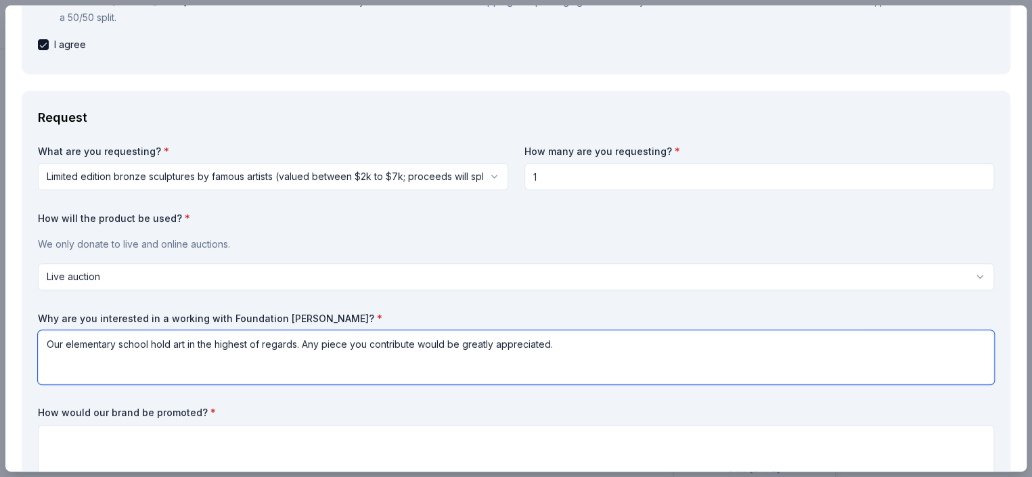
scroll to position [271, 0]
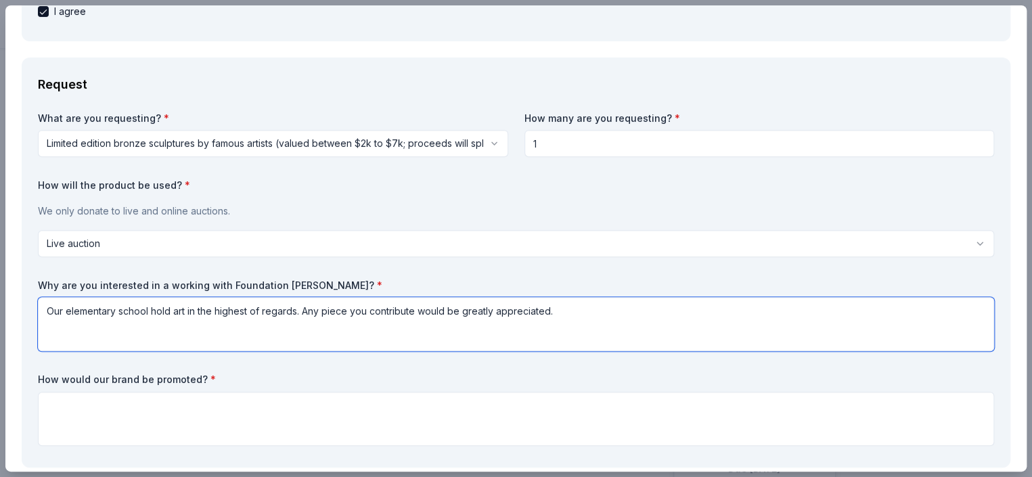
type textarea "Our elementary school hold art in the highest of regards. Any piece you contrib…"
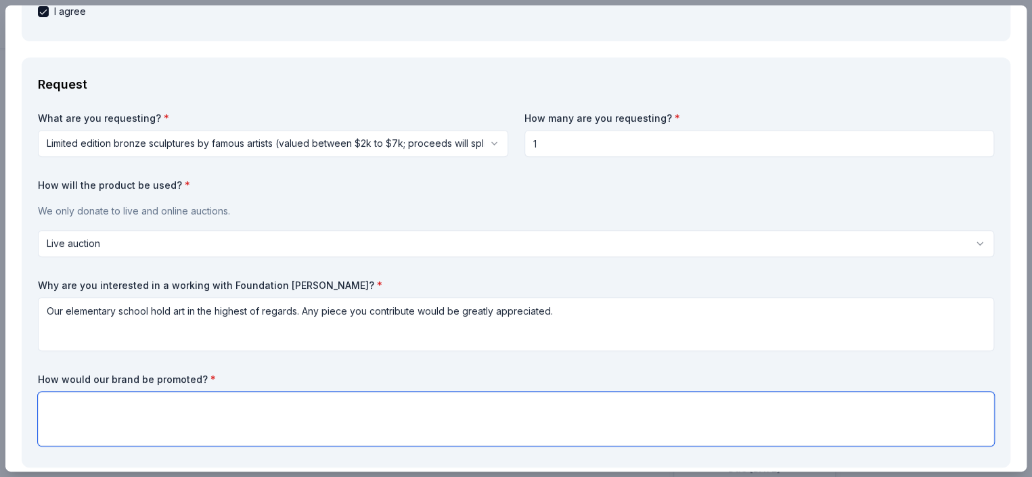
click at [171, 403] on textarea at bounding box center [516, 419] width 957 height 54
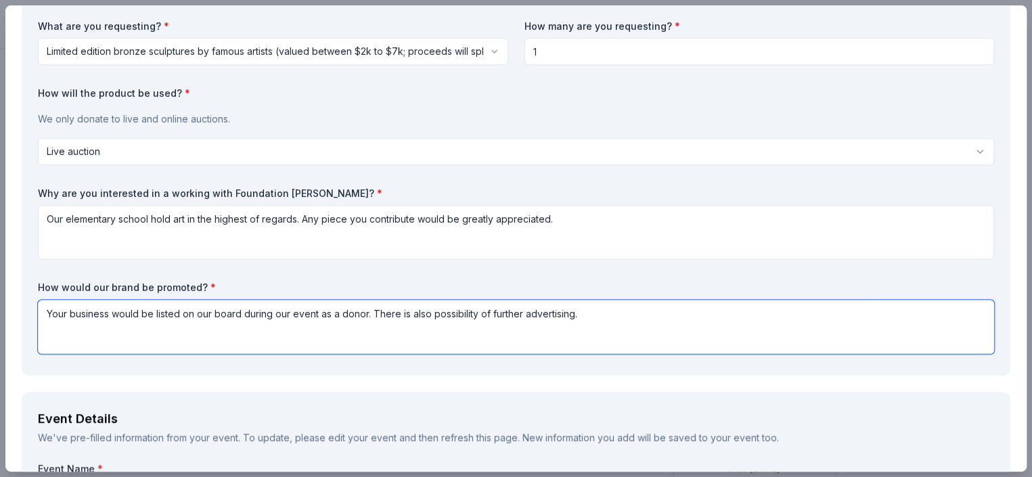
scroll to position [474, 0]
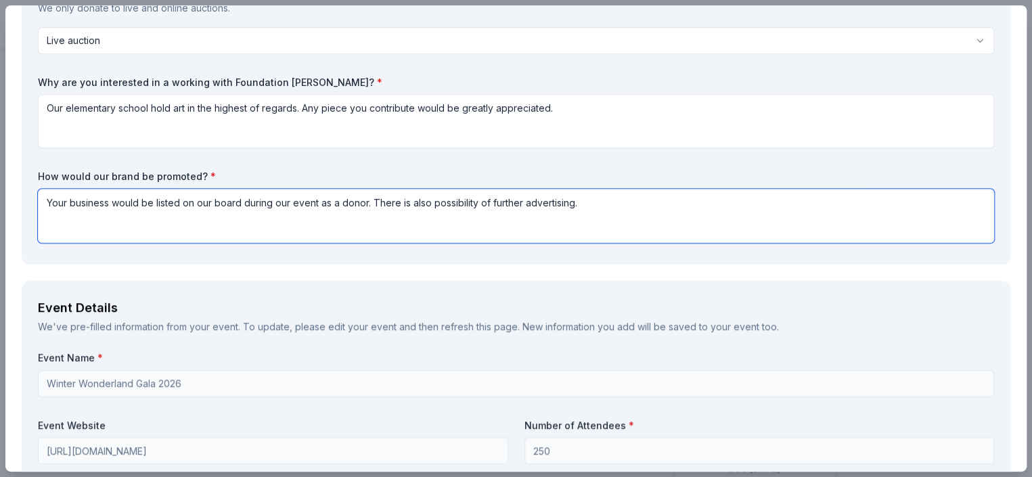
type textarea "Your business would be listed on our board during our event as a donor. There i…"
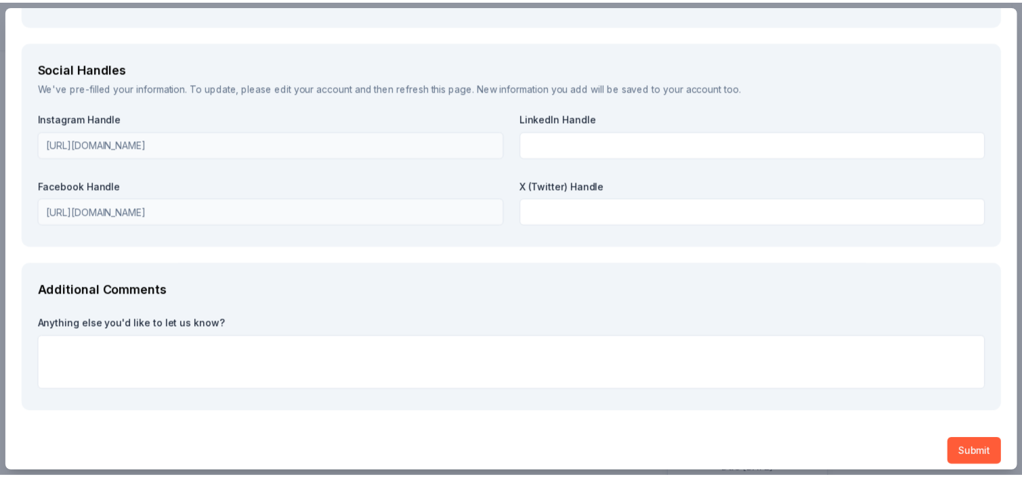
scroll to position [1971, 0]
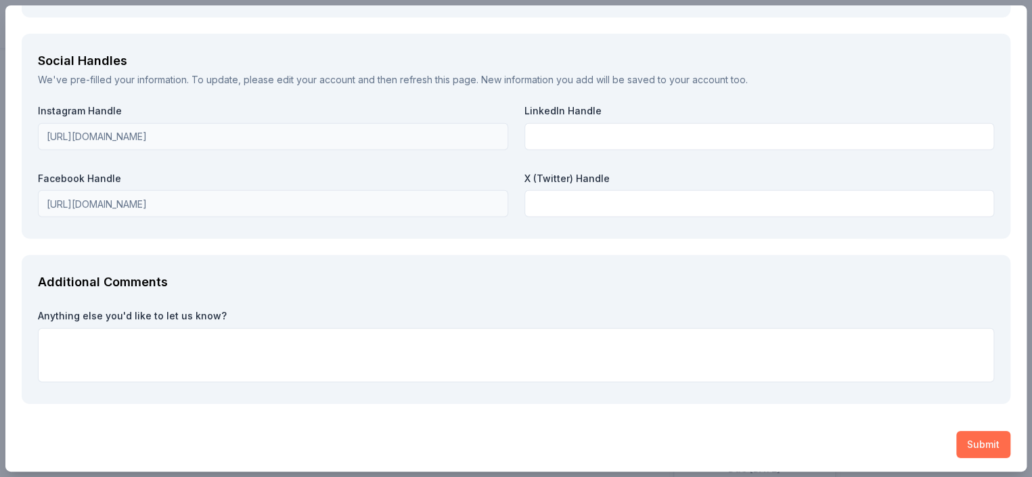
click at [965, 439] on button "Submit" at bounding box center [984, 444] width 54 height 27
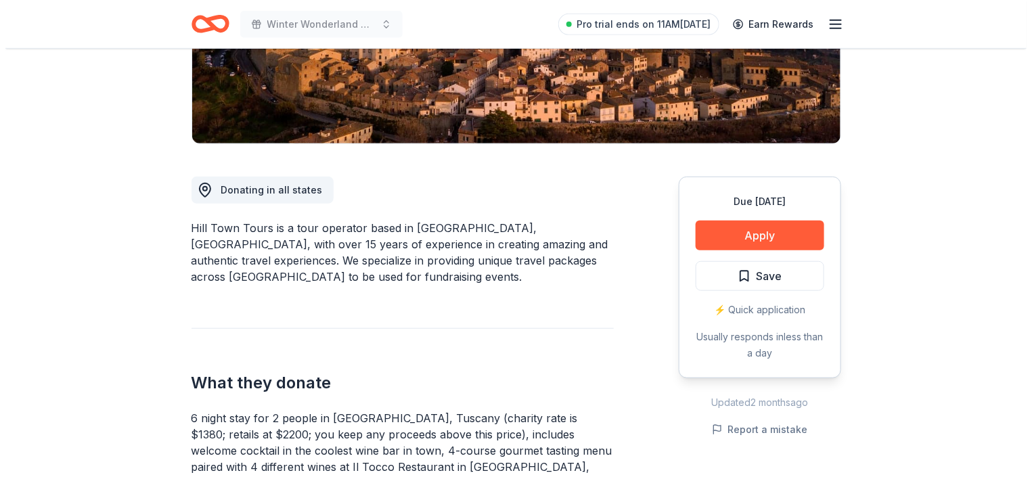
scroll to position [271, 0]
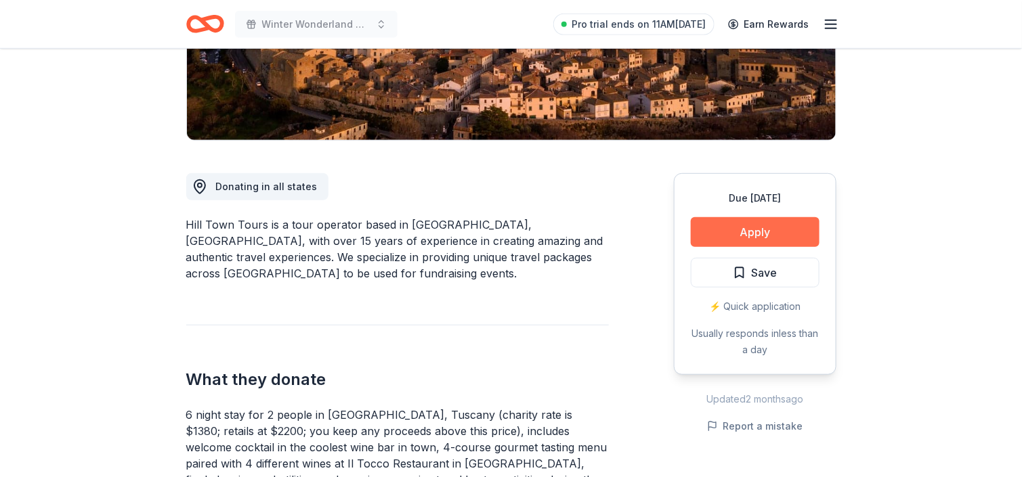
click at [737, 224] on button "Apply" at bounding box center [755, 232] width 129 height 30
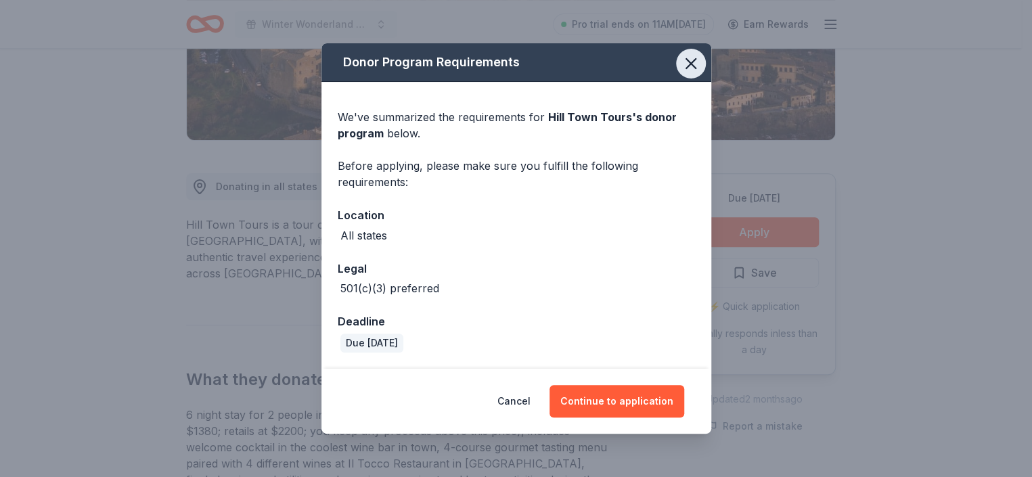
click at [693, 64] on icon "button" at bounding box center [691, 63] width 19 height 19
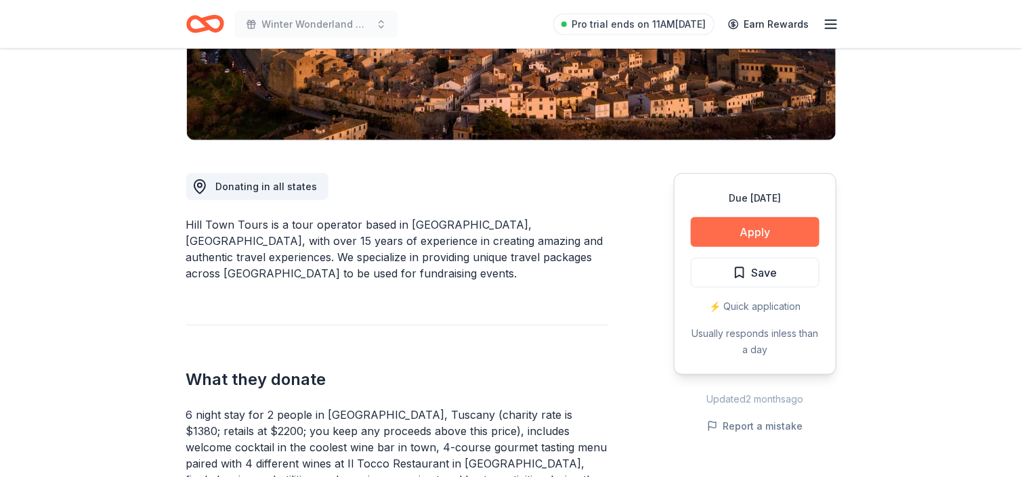
click at [768, 236] on button "Apply" at bounding box center [755, 232] width 129 height 30
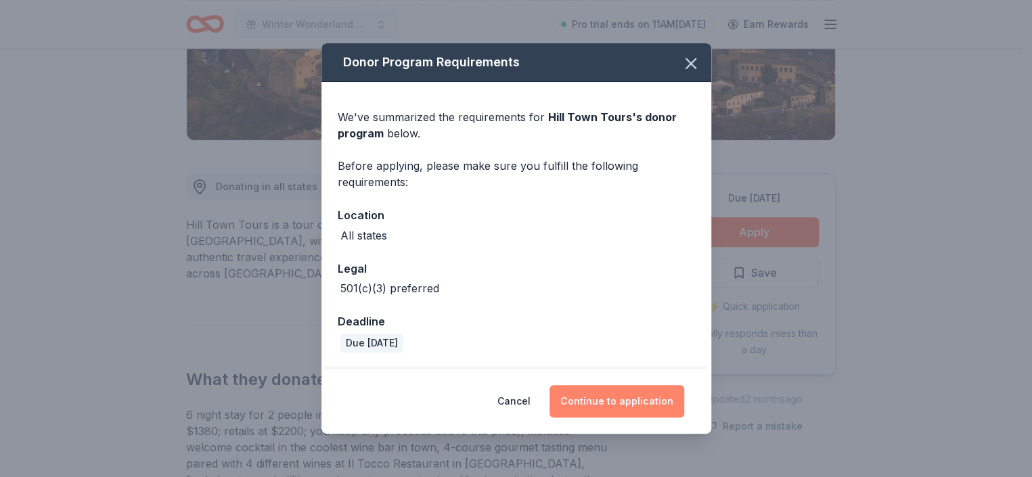
click at [604, 394] on button "Continue to application" at bounding box center [617, 401] width 135 height 32
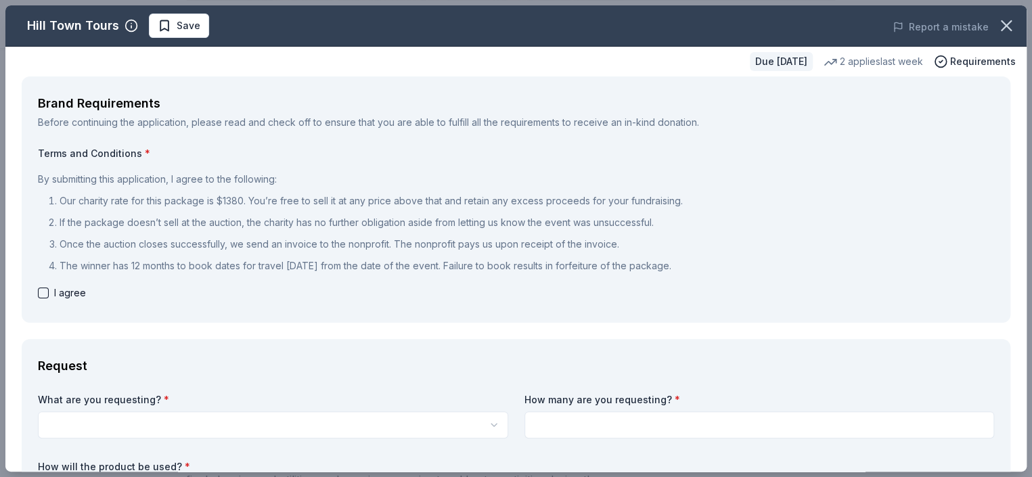
click at [35, 286] on div "Brand Requirements Before continuing the application, please read and check off…" at bounding box center [516, 200] width 989 height 246
click at [40, 292] on button "button" at bounding box center [43, 293] width 11 height 11
checkbox input "true"
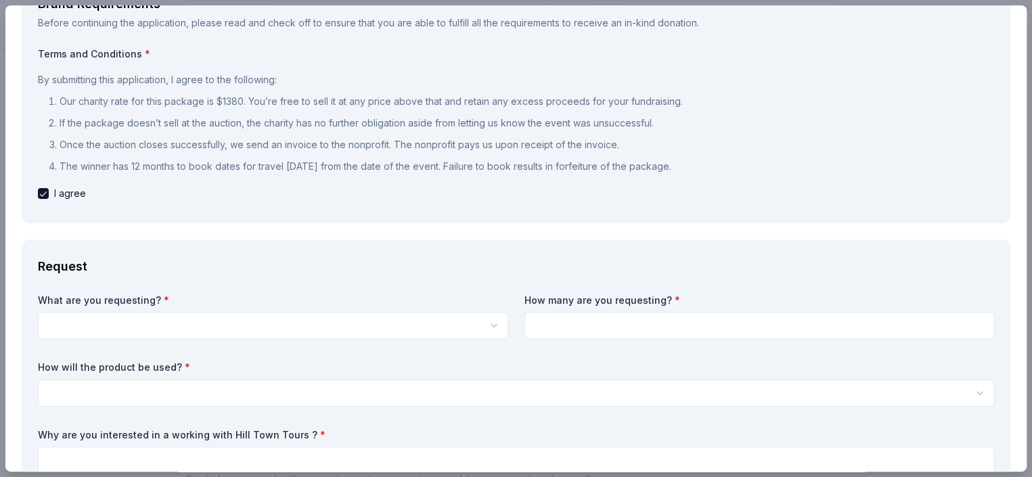
scroll to position [135, 0]
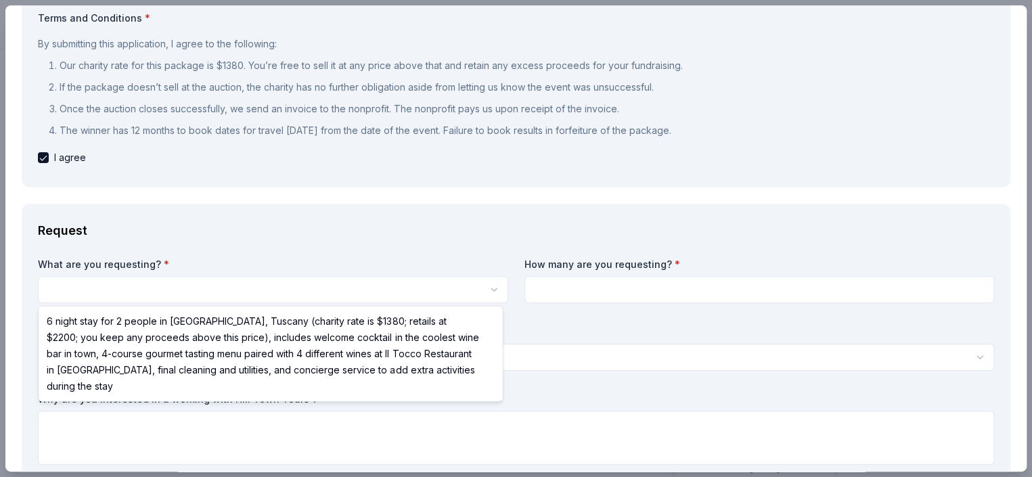
scroll to position [0, 0]
select select "6 night stay for 2 people in Cortona, Tuscany (charity rate is $1380; retails a…"
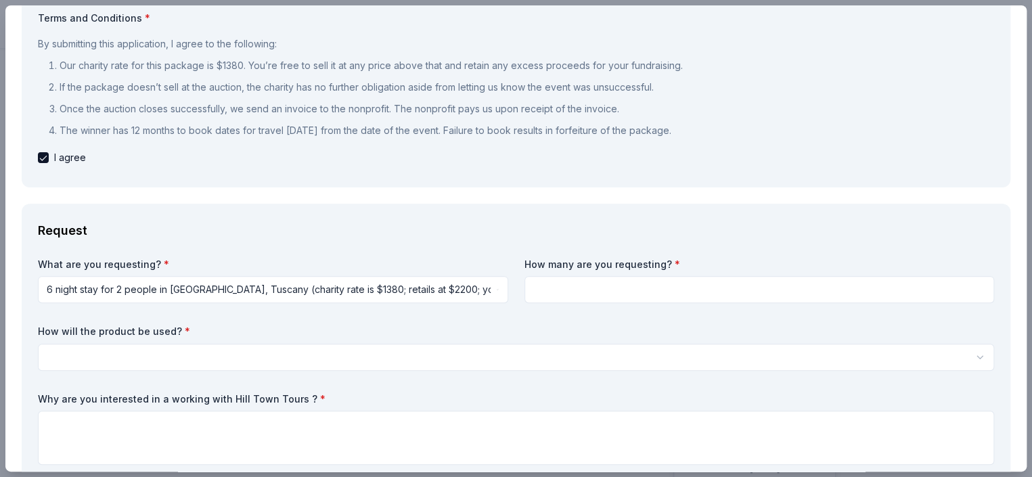
click at [627, 282] on input at bounding box center [760, 289] width 471 height 27
type input "1"
click at [216, 348] on body "Winter Wonderland Gala 2026 Save Apply Due in 87 days Share Hill Town Tours New…" at bounding box center [511, 238] width 1022 height 477
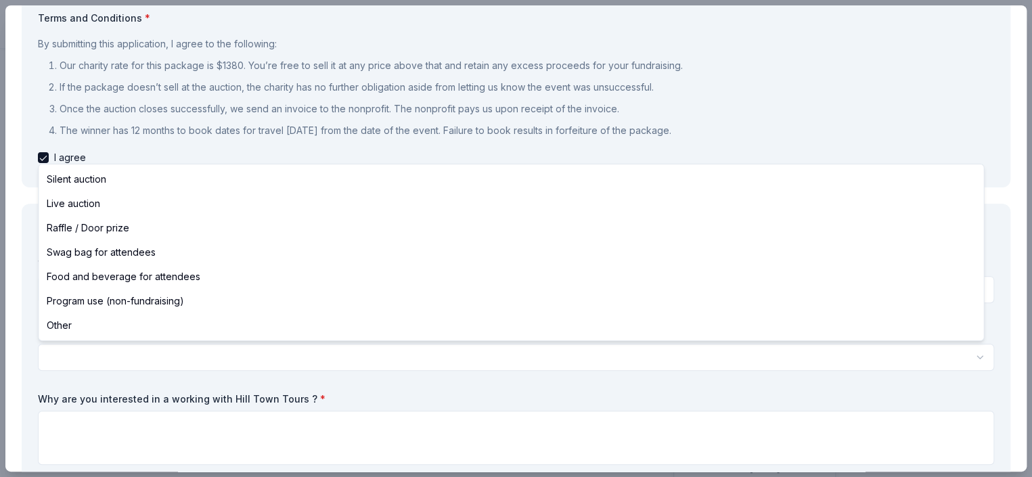
select select "liveAuction"
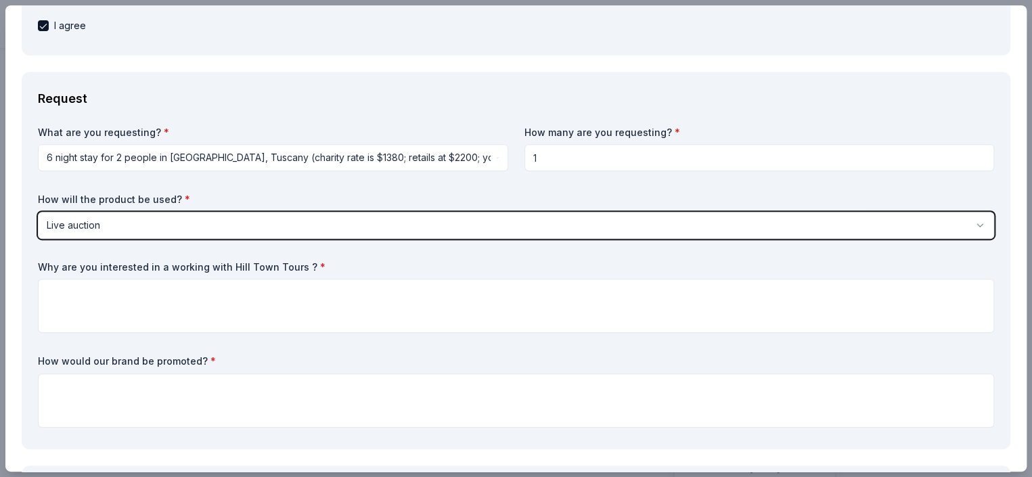
scroll to position [271, 0]
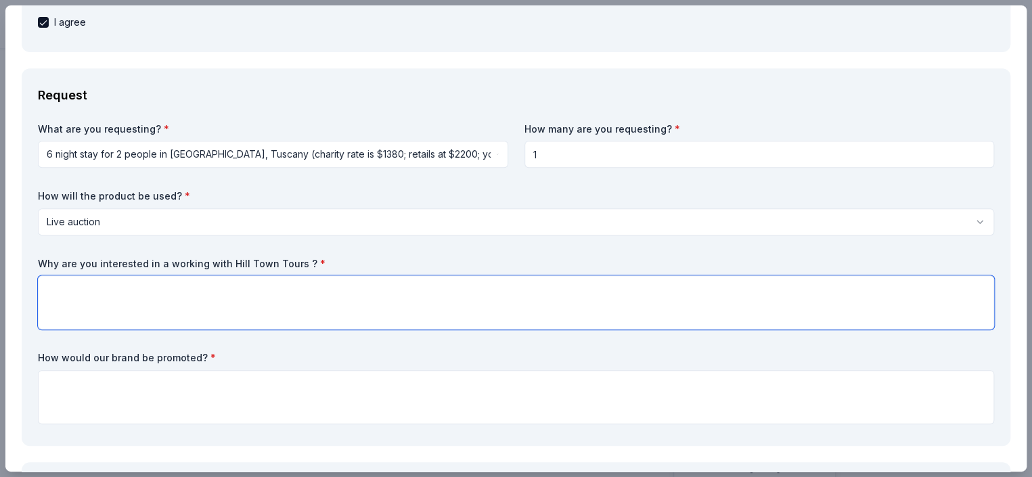
click at [195, 301] on textarea at bounding box center [516, 303] width 957 height 54
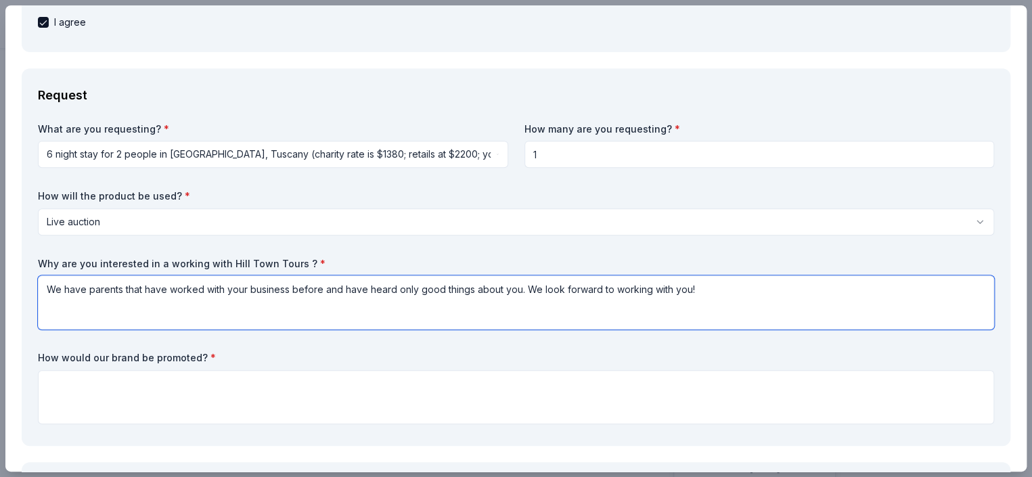
type textarea "We have parents that have worked with your business before and have heard only …"
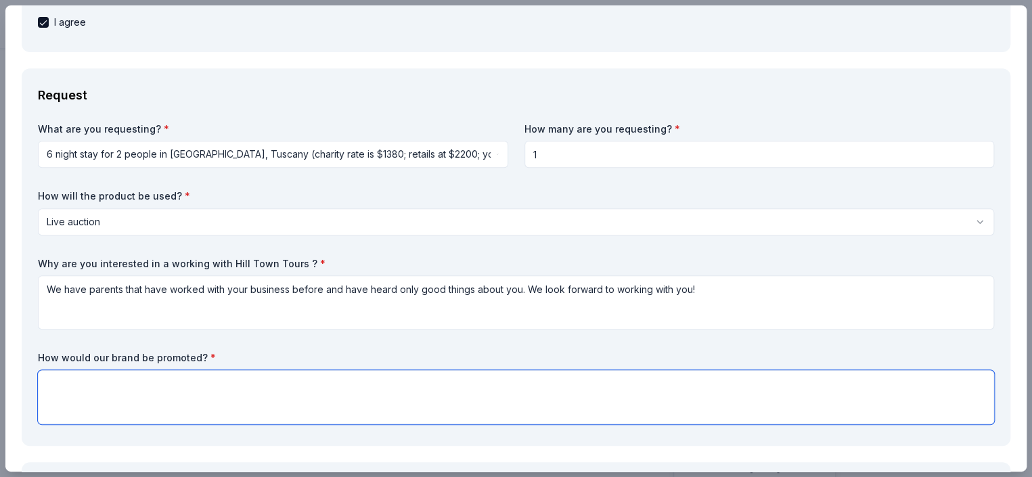
click at [137, 402] on textarea at bounding box center [516, 397] width 957 height 54
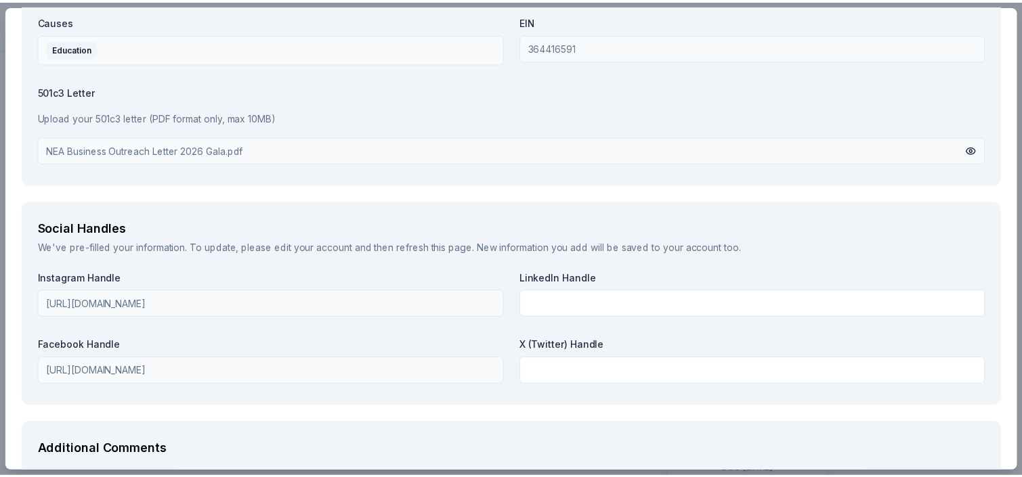
scroll to position [1793, 0]
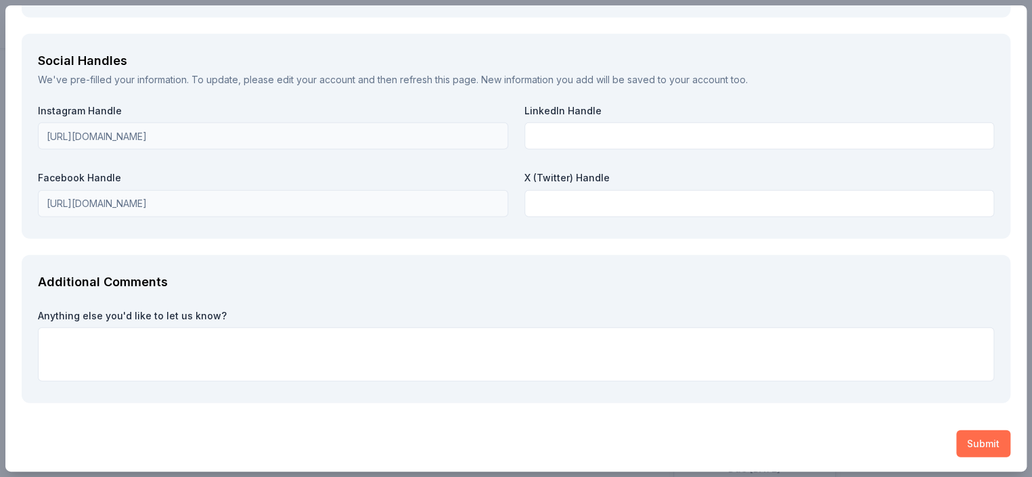
type textarea "Your business would be promoted at the evening of our event on display as a don…"
click at [964, 446] on button "Submit" at bounding box center [984, 444] width 54 height 27
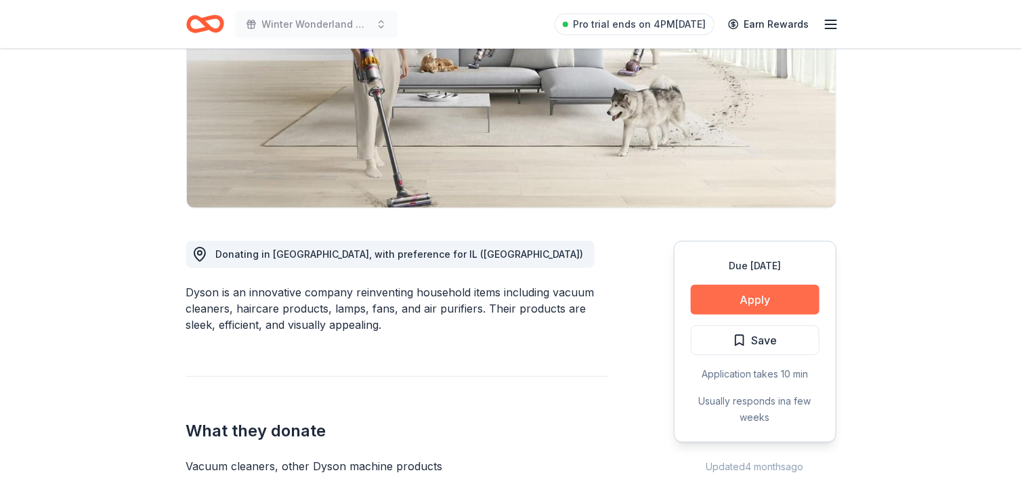
click at [732, 305] on button "Apply" at bounding box center [755, 300] width 129 height 30
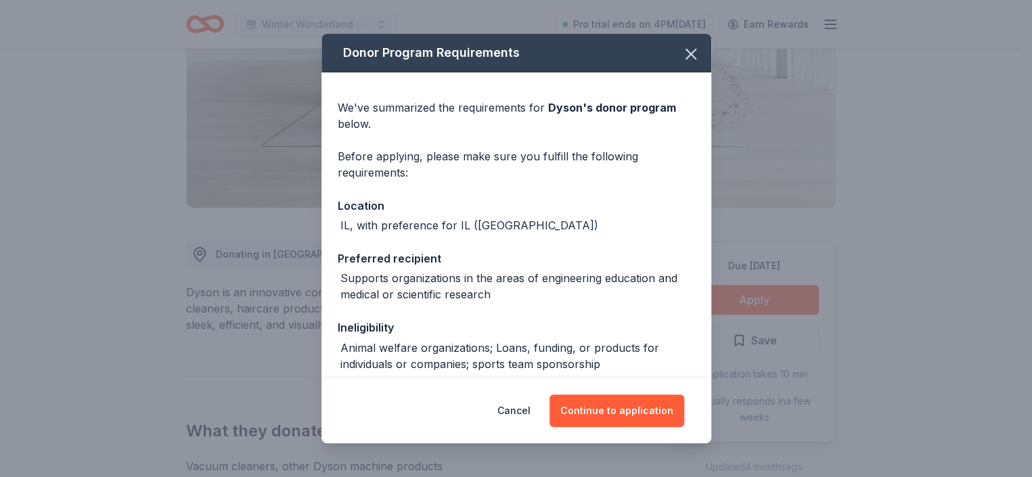
scroll to position [65, 0]
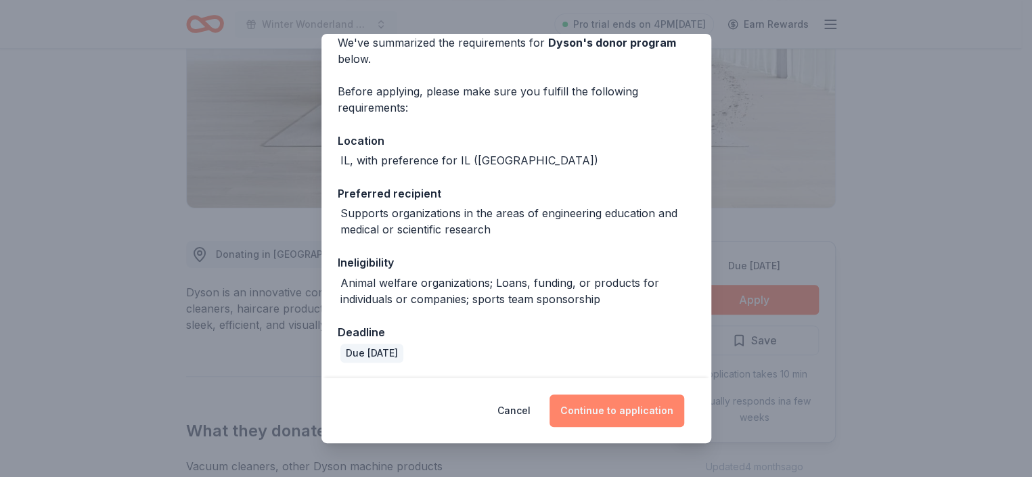
click at [635, 412] on button "Continue to application" at bounding box center [617, 411] width 135 height 32
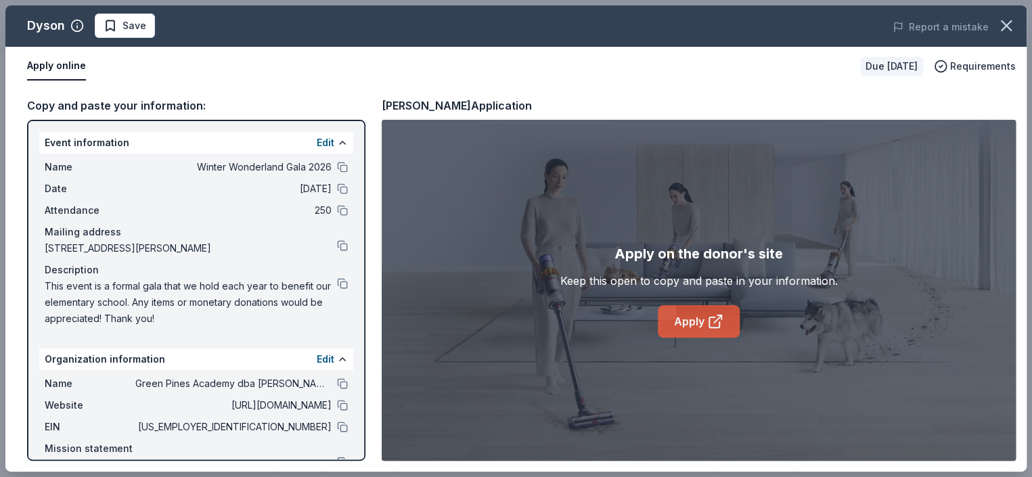
click at [684, 326] on link "Apply" at bounding box center [699, 321] width 82 height 32
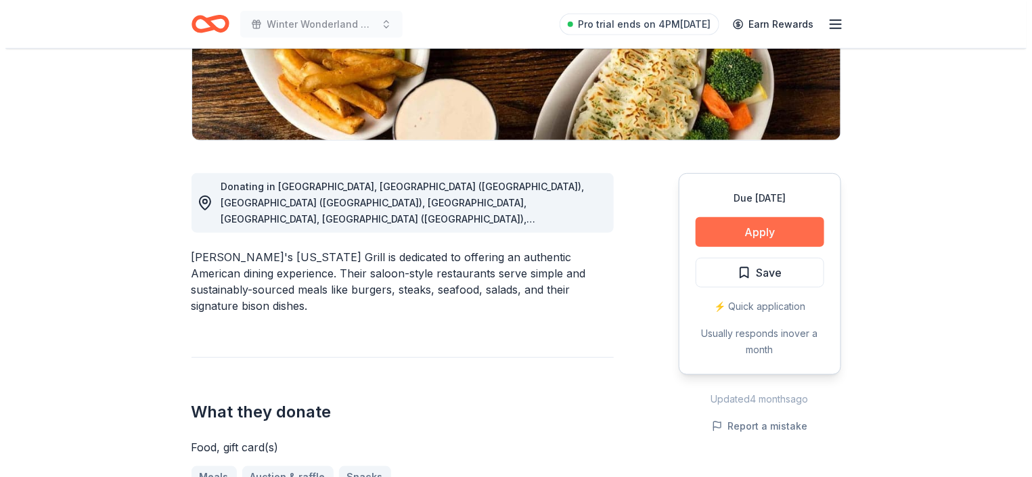
scroll to position [271, 0]
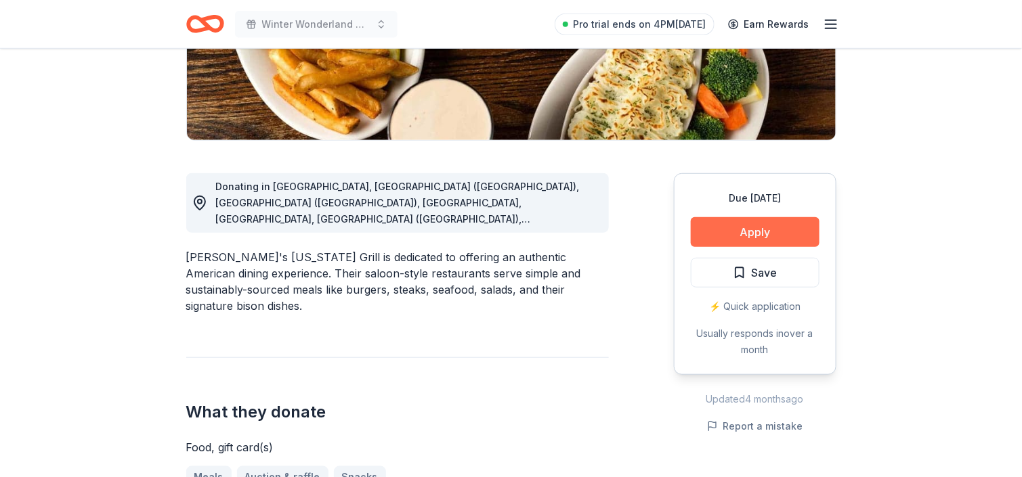
click at [716, 230] on button "Apply" at bounding box center [755, 232] width 129 height 30
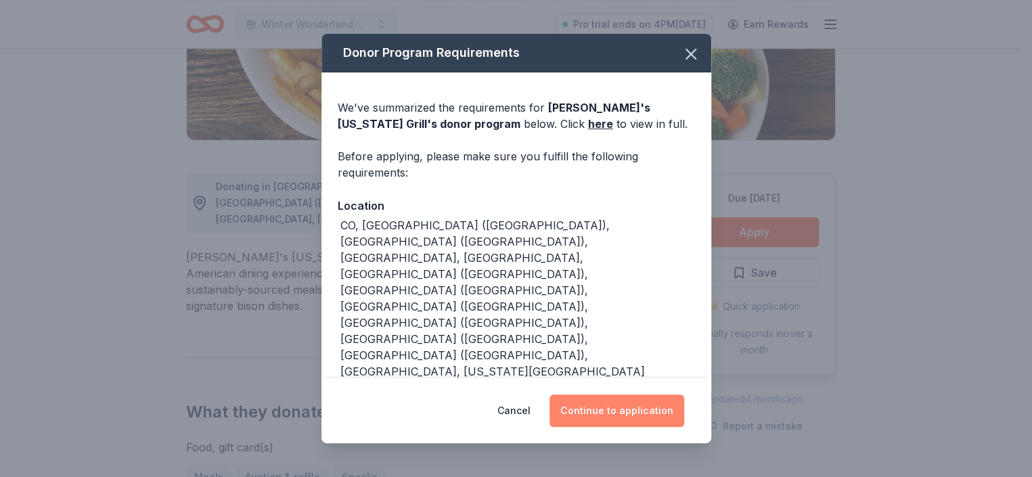
click at [614, 400] on button "Continue to application" at bounding box center [617, 411] width 135 height 32
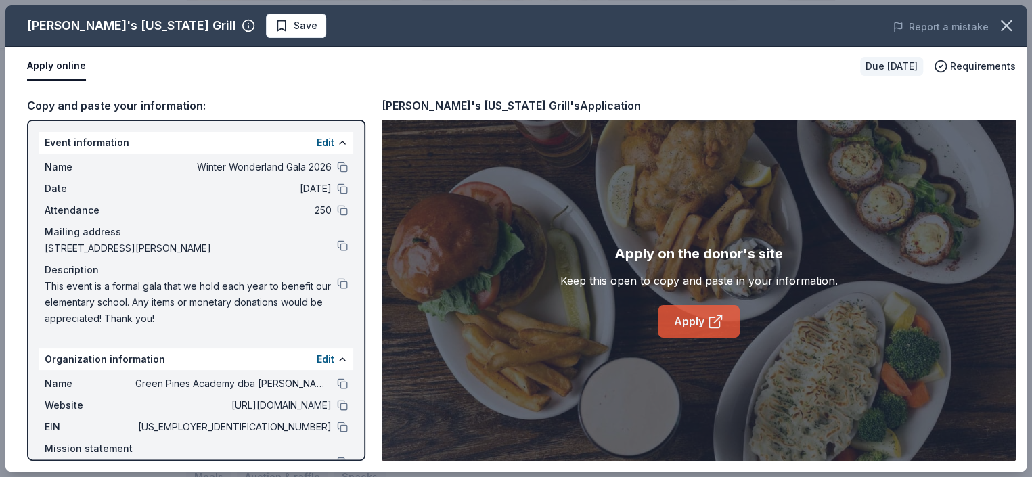
click at [695, 313] on link "Apply" at bounding box center [699, 321] width 82 height 32
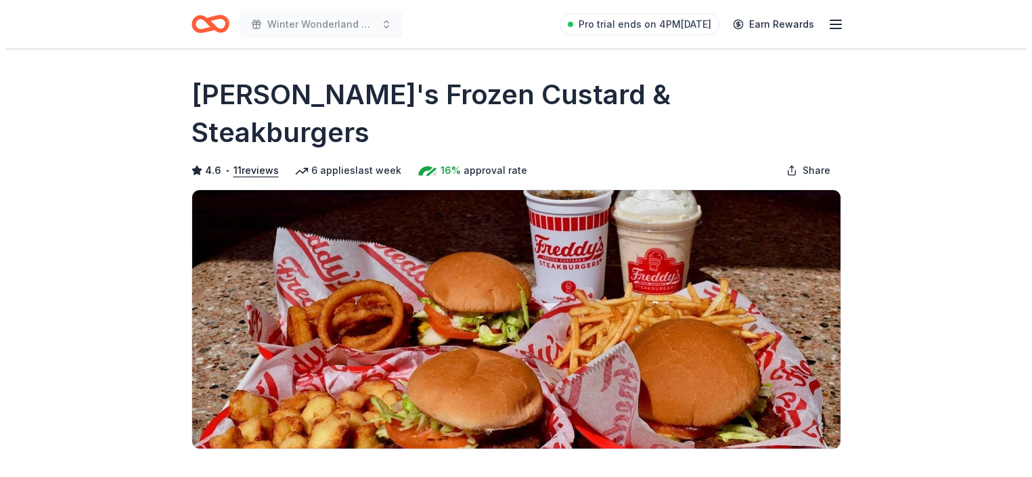
scroll to position [203, 0]
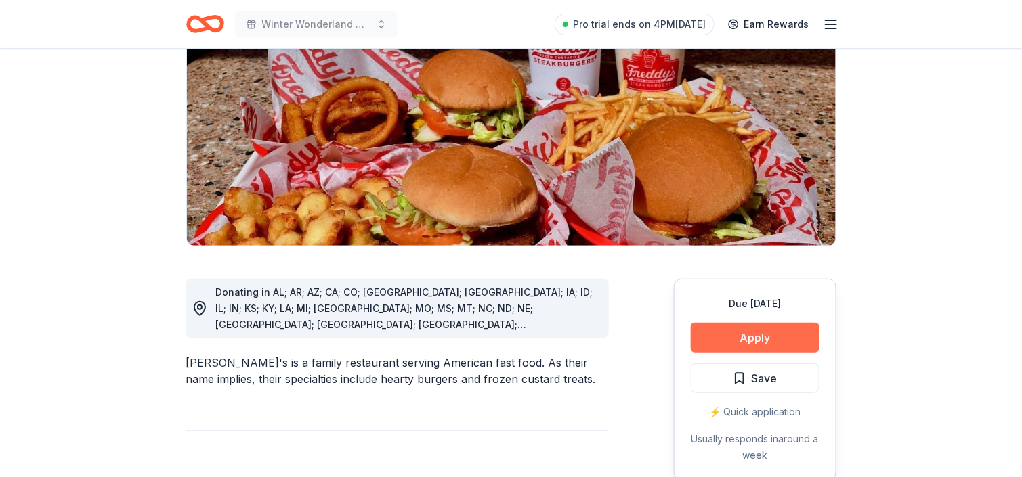
click at [721, 323] on button "Apply" at bounding box center [755, 338] width 129 height 30
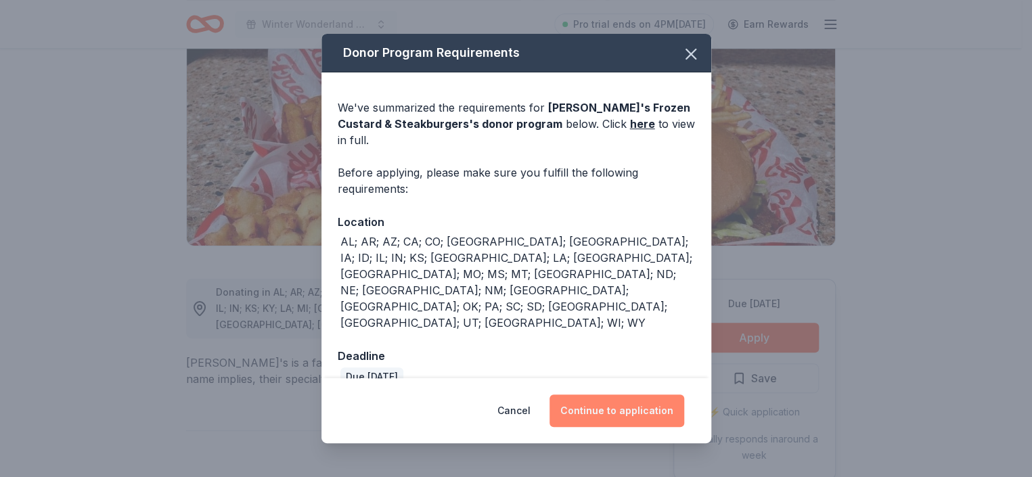
click at [608, 406] on button "Continue to application" at bounding box center [617, 411] width 135 height 32
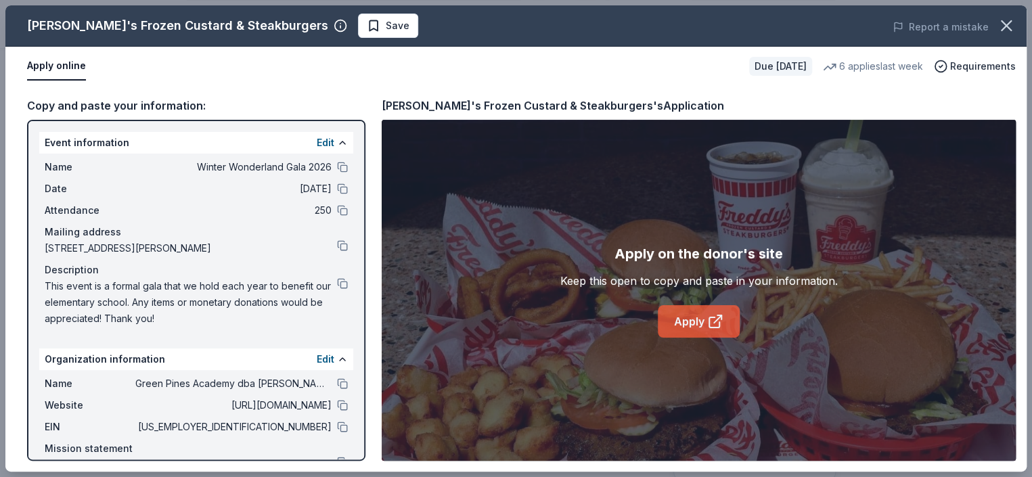
click at [682, 320] on link "Apply" at bounding box center [699, 321] width 82 height 32
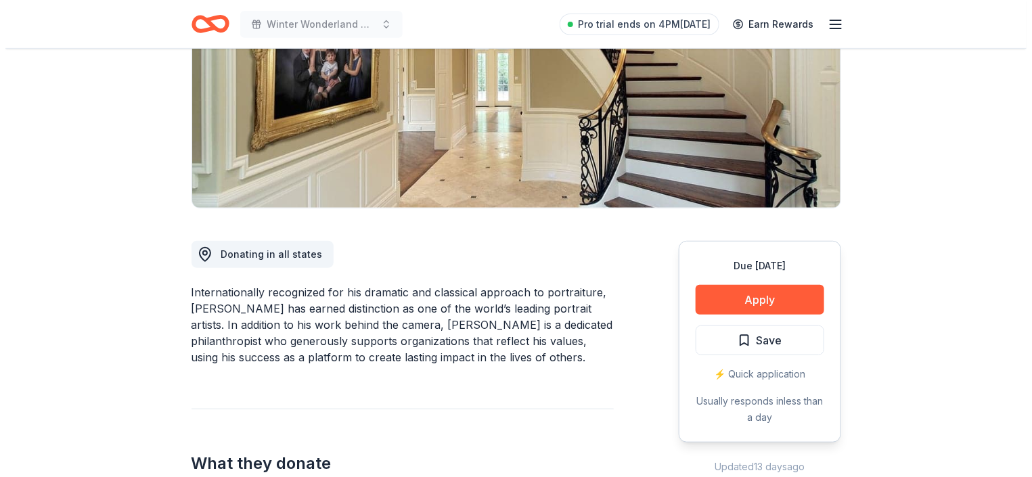
scroll to position [203, 0]
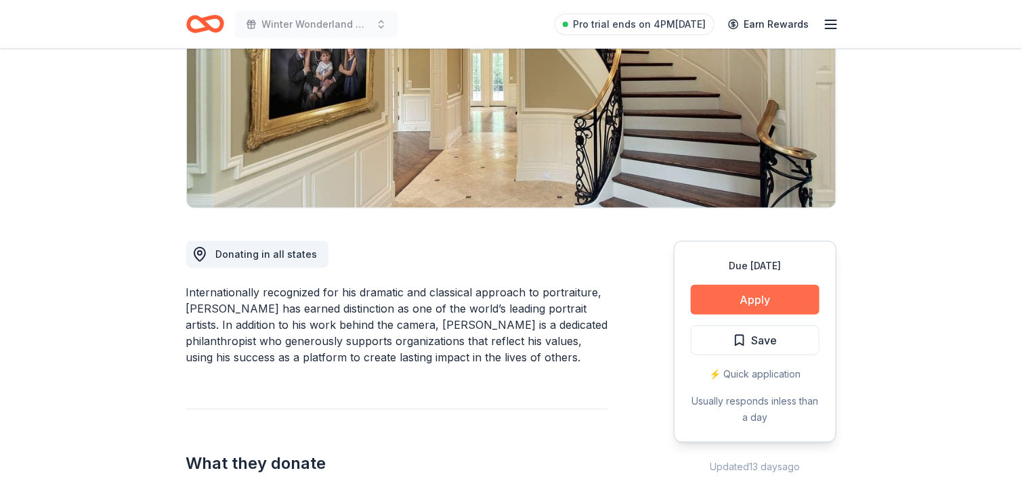
click at [765, 290] on button "Apply" at bounding box center [755, 300] width 129 height 30
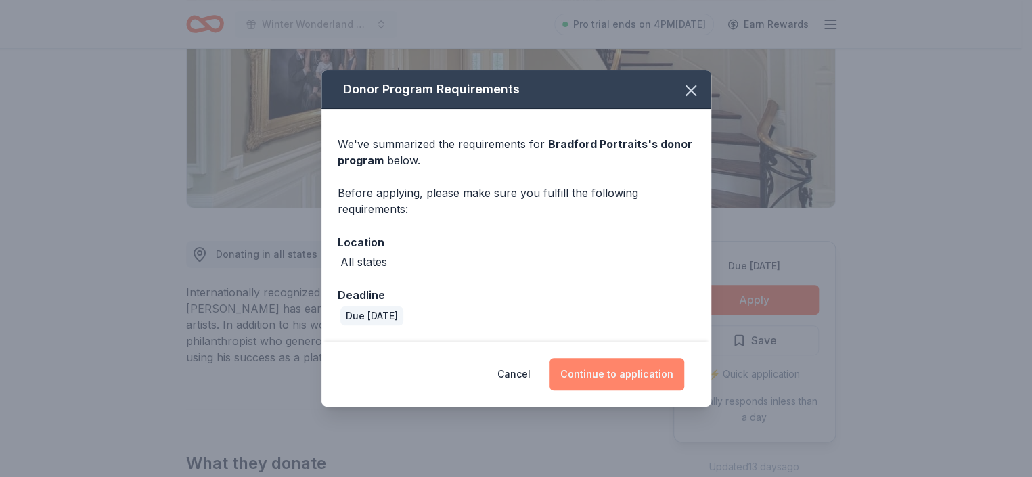
click at [630, 360] on button "Continue to application" at bounding box center [617, 374] width 135 height 32
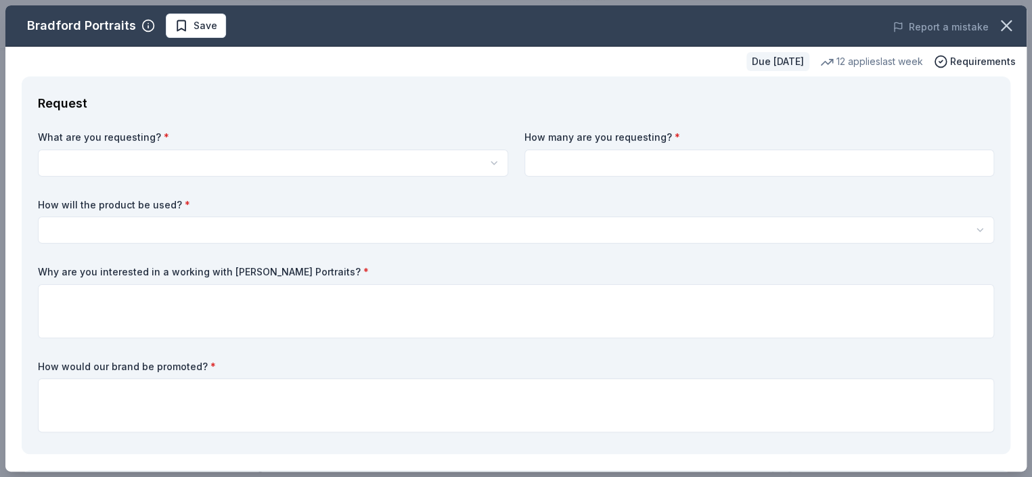
click at [157, 167] on html "Winter Wonderland Gala 2026 Pro trial ends on 4PM, 10/13 Earn Rewards Due in 72…" at bounding box center [516, 35] width 1032 height 477
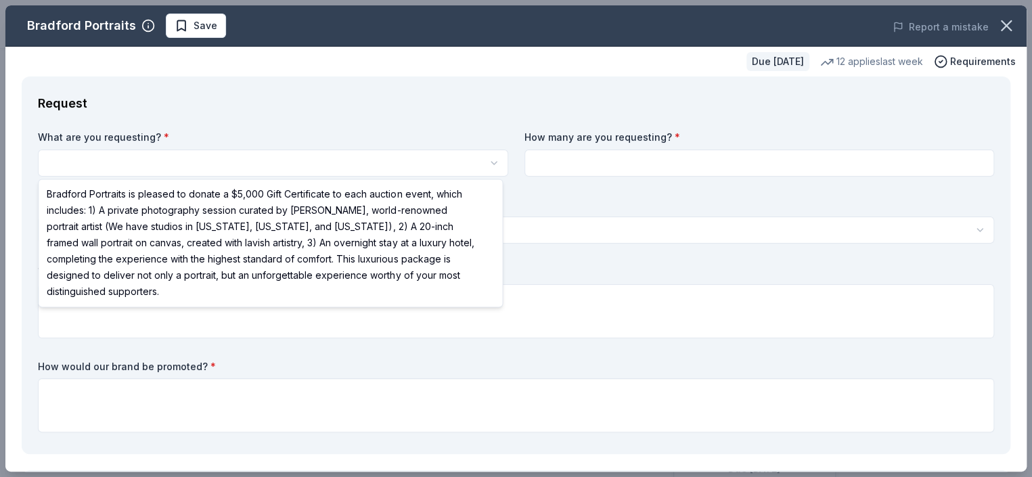
scroll to position [0, 0]
select select "Bradford Portraits is pleased to donate a $5,000 Gift Certificate to each aucti…"
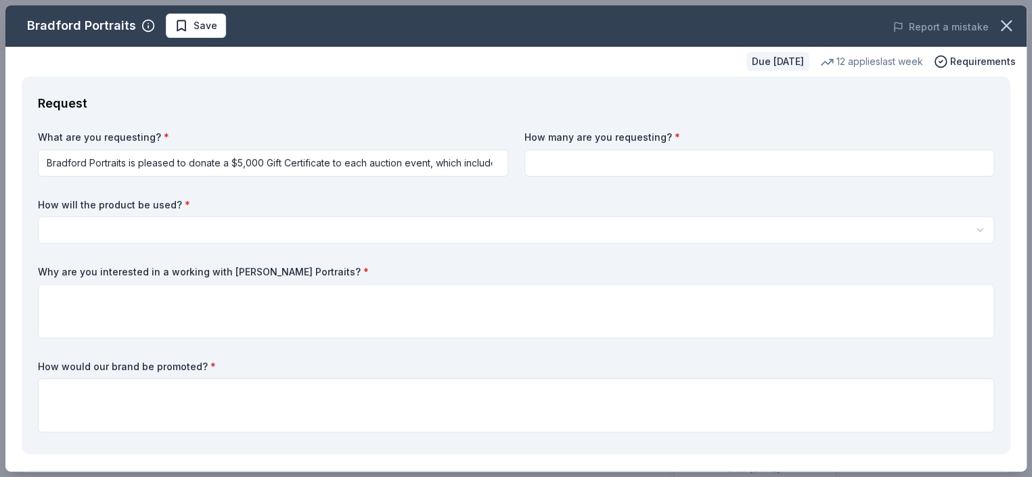
click at [549, 168] on input at bounding box center [760, 163] width 471 height 27
type input "1"
click at [200, 230] on html "Winter Wonderland Gala 2026 Save Apply Due in 72 days Share Bradford Portraits …" at bounding box center [516, 238] width 1032 height 477
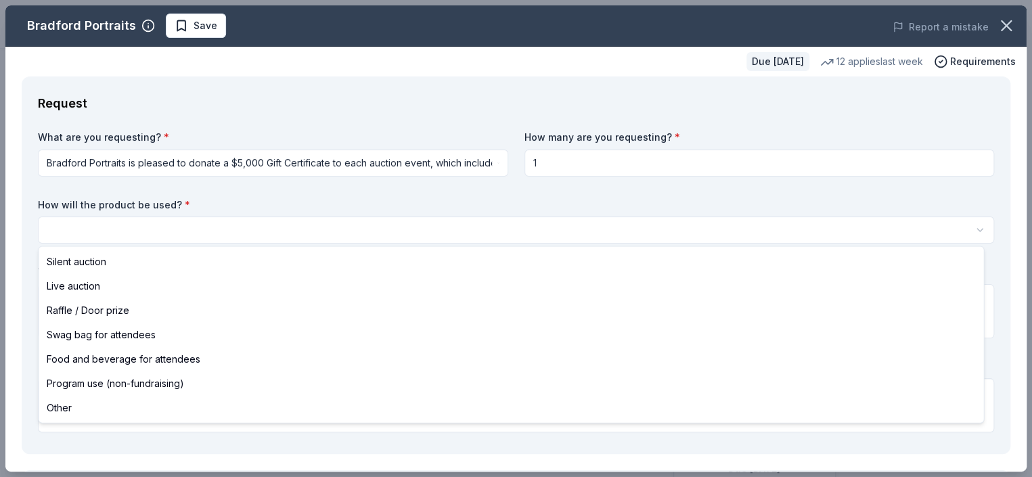
select select "liveAuction"
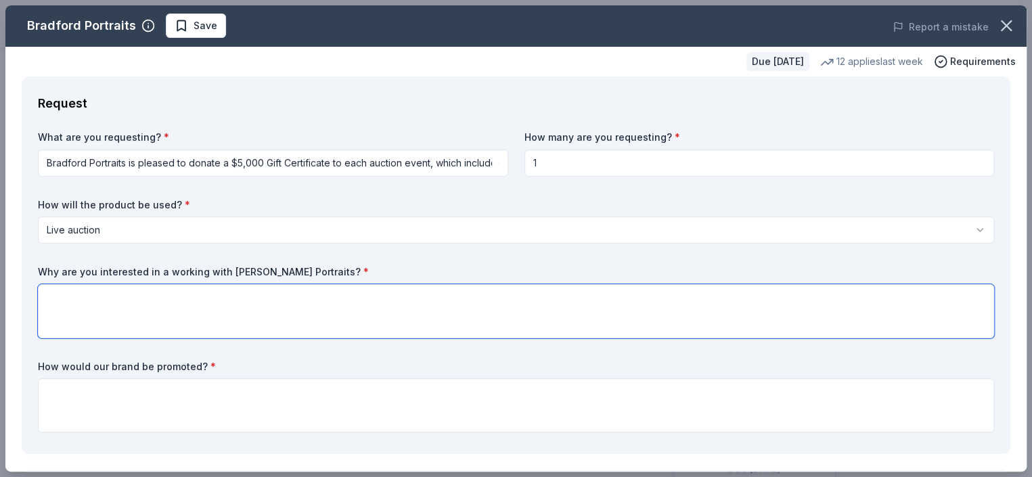
click at [86, 288] on textarea at bounding box center [516, 311] width 957 height 54
type textarea "S"
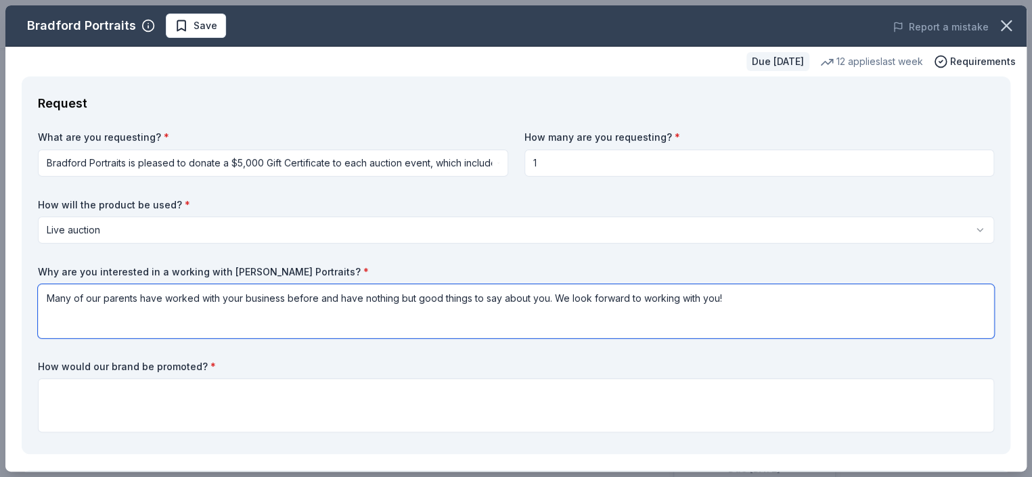
scroll to position [68, 0]
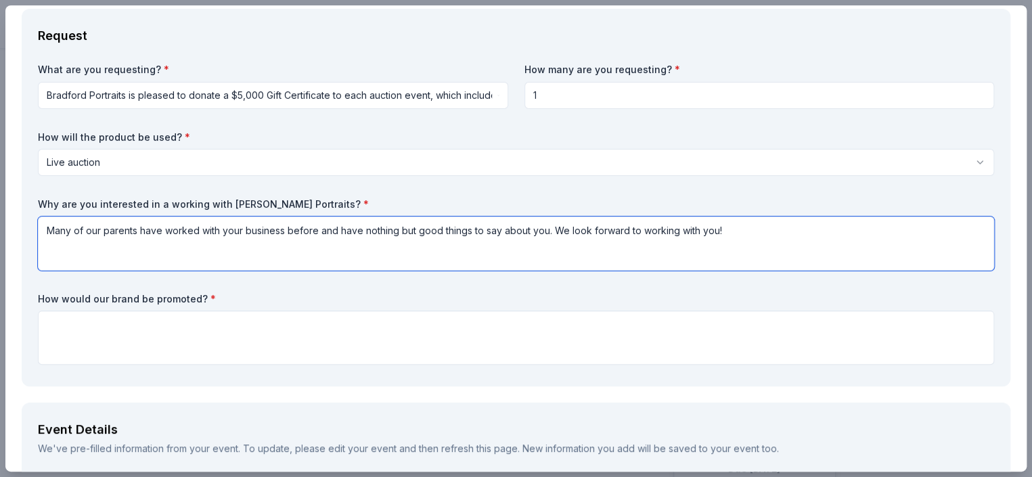
type textarea "Many of our parents have worked with your business before and have nothing but …"
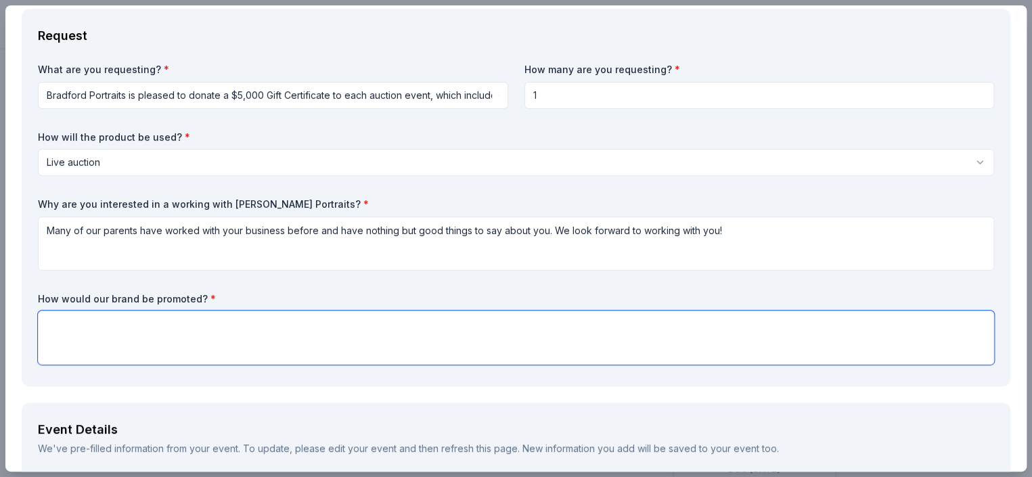
click at [163, 331] on textarea at bounding box center [516, 338] width 957 height 54
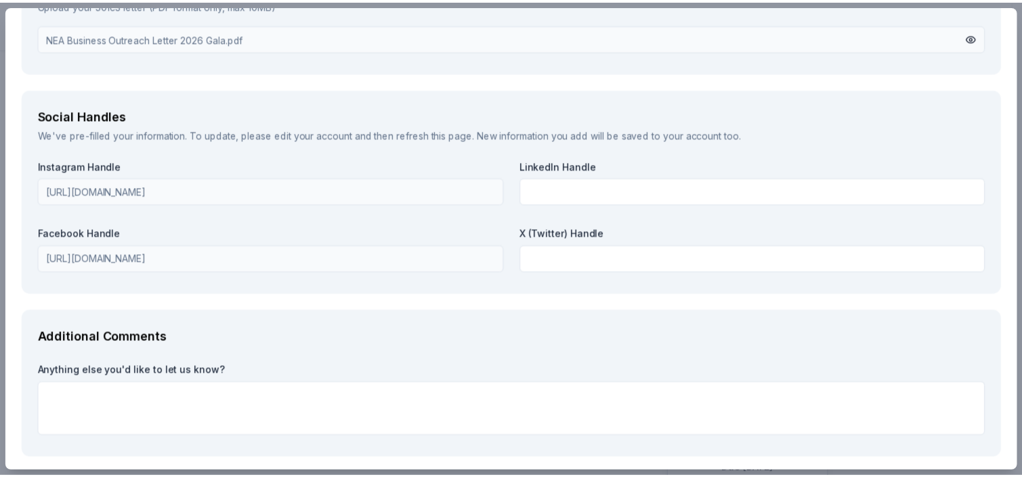
scroll to position [1687, 0]
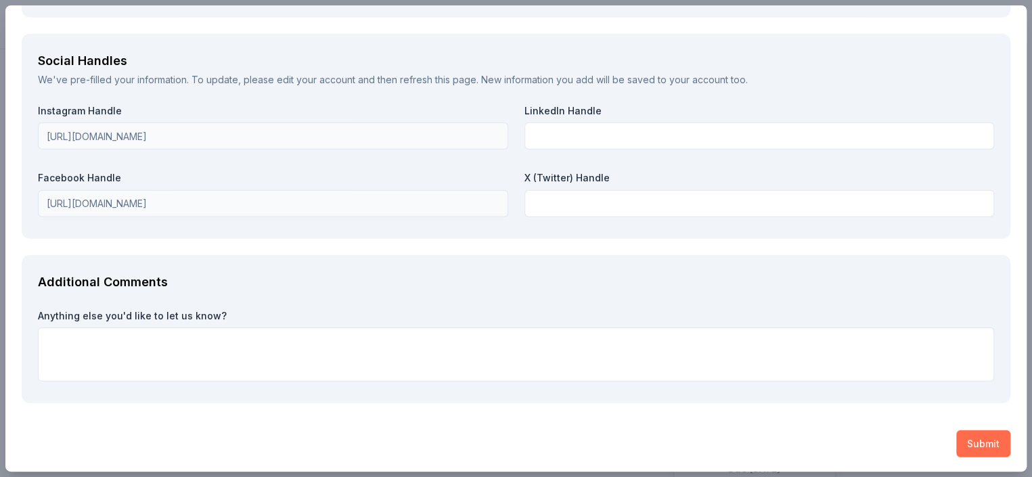
type textarea "Your business will be promoted during our event on a donor board"
click at [972, 437] on button "Submit" at bounding box center [984, 444] width 54 height 27
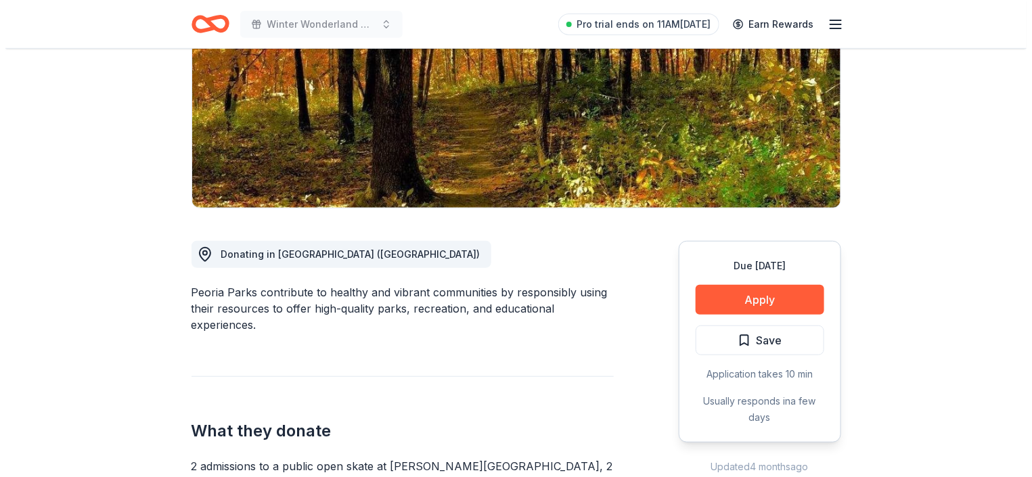
scroll to position [203, 0]
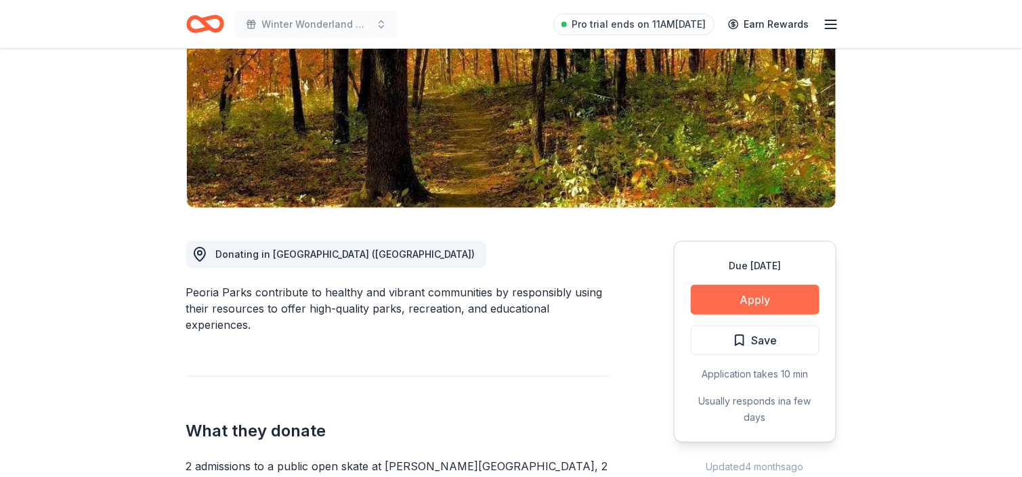
click at [770, 294] on button "Apply" at bounding box center [755, 300] width 129 height 30
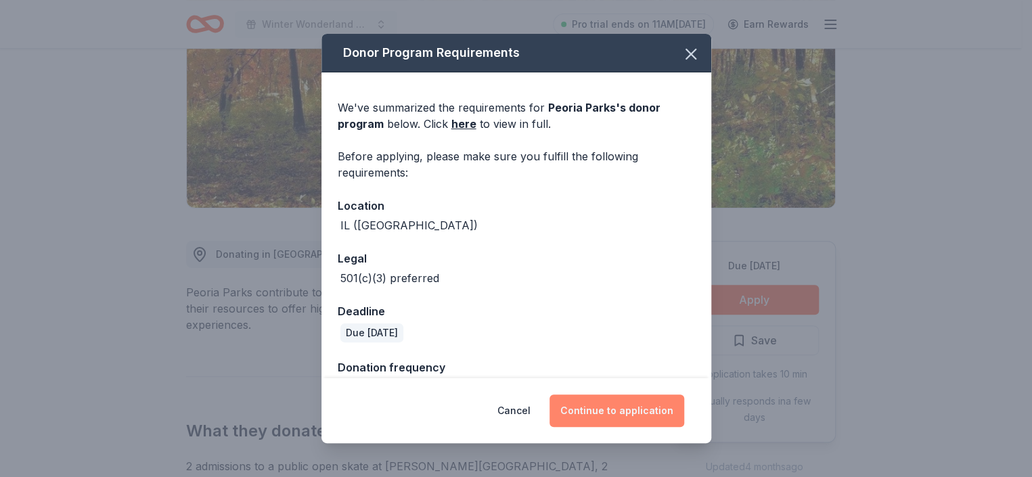
click at [653, 403] on button "Continue to application" at bounding box center [617, 411] width 135 height 32
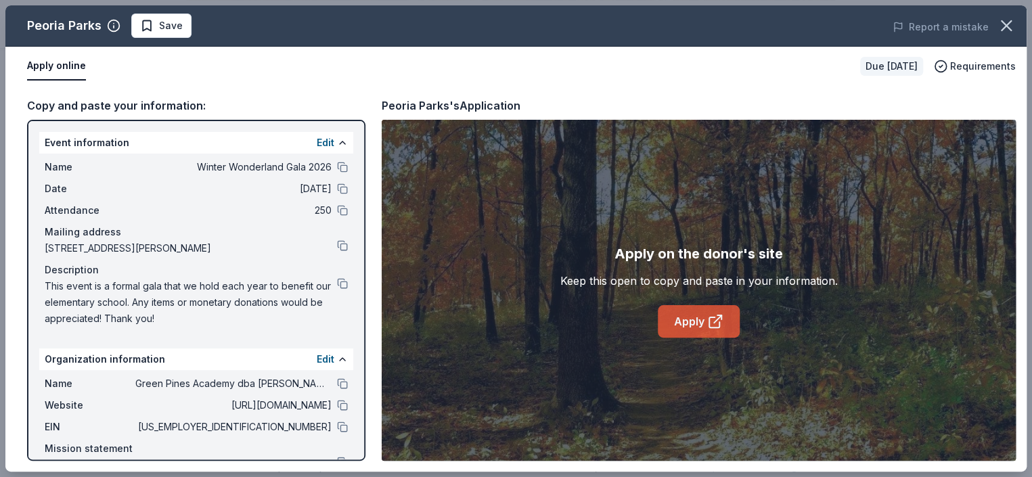
click at [707, 322] on icon at bounding box center [715, 321] width 16 height 16
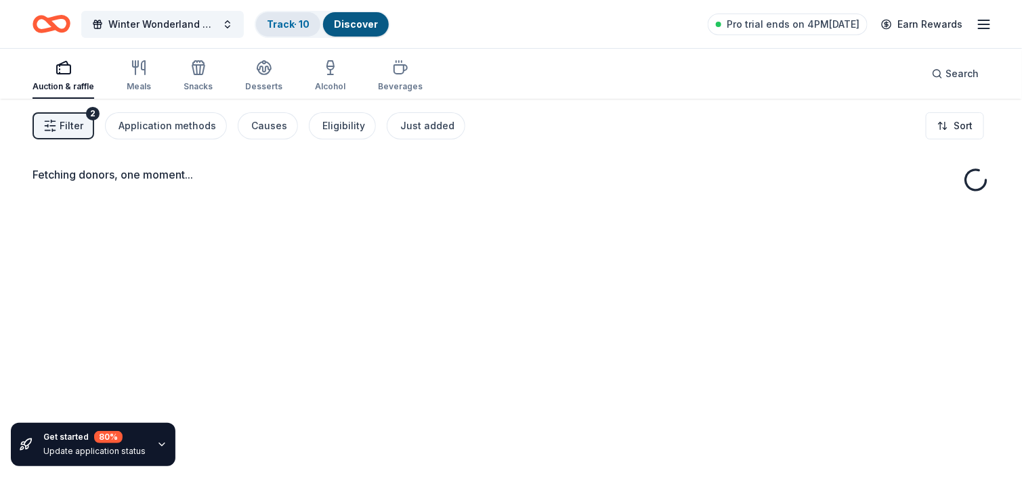
click at [276, 24] on link "Track · 10" at bounding box center [288, 24] width 43 height 12
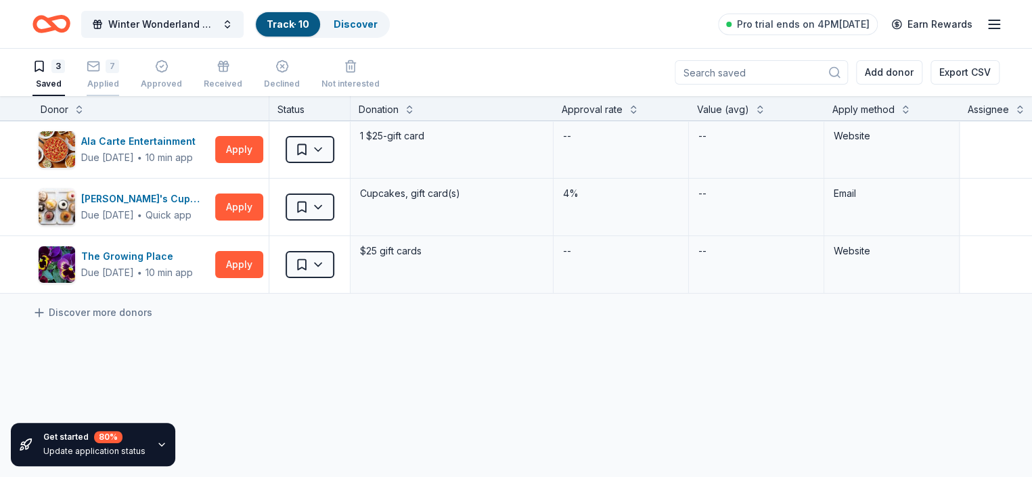
click at [117, 74] on div "7 Applied" at bounding box center [103, 75] width 32 height 30
